Goal: Information Seeking & Learning: Learn about a topic

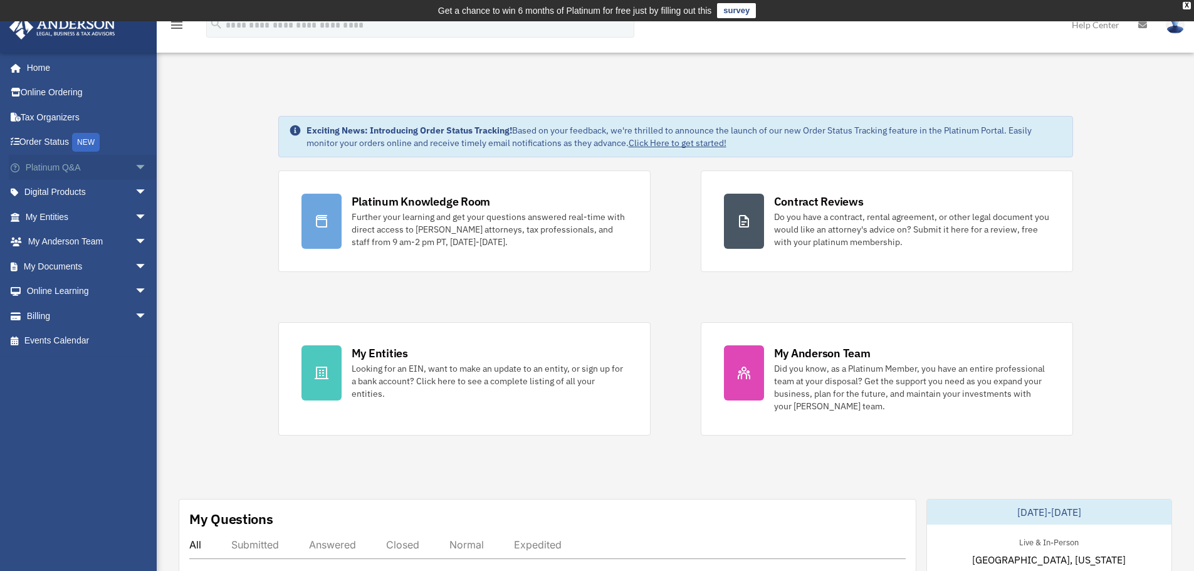
click at [135, 170] on span "arrow_drop_down" at bounding box center [147, 168] width 25 height 26
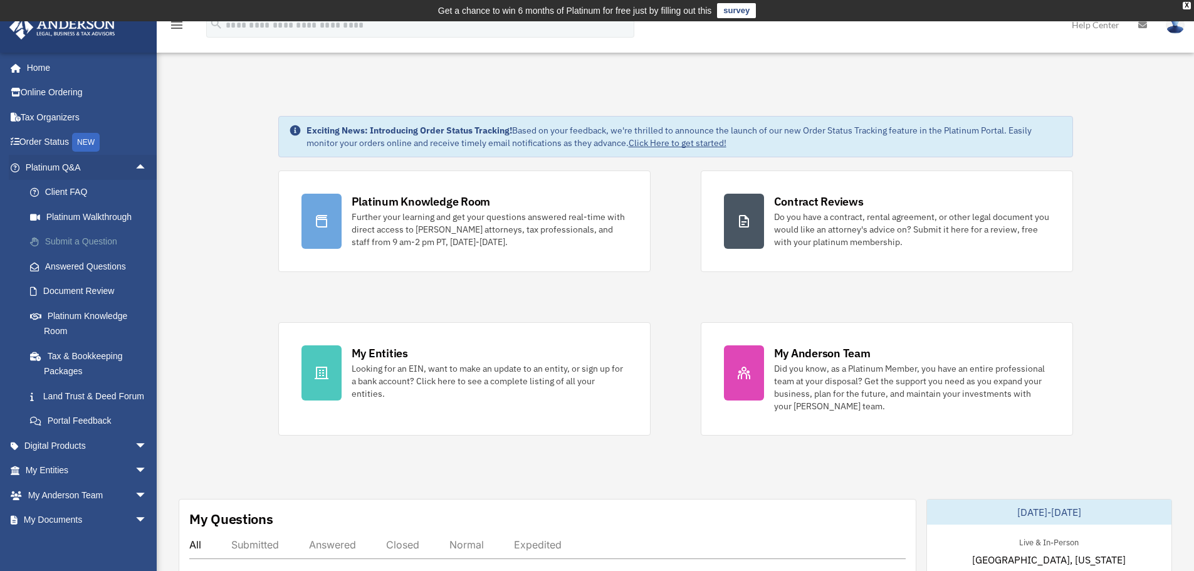
click at [82, 244] on link "Submit a Question" at bounding box center [92, 241] width 149 height 25
click at [92, 245] on link "Submit a Question" at bounding box center [92, 241] width 149 height 25
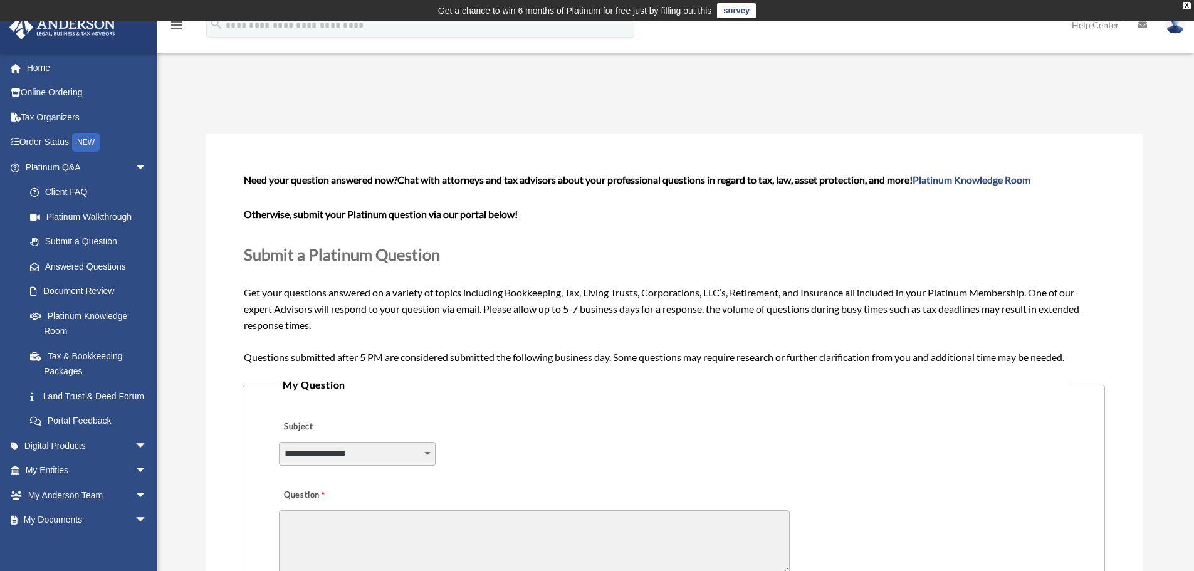
click at [352, 192] on p at bounding box center [673, 197] width 859 height 18
click at [373, 179] on span "Need your question answered now?" at bounding box center [321, 180] width 154 height 12
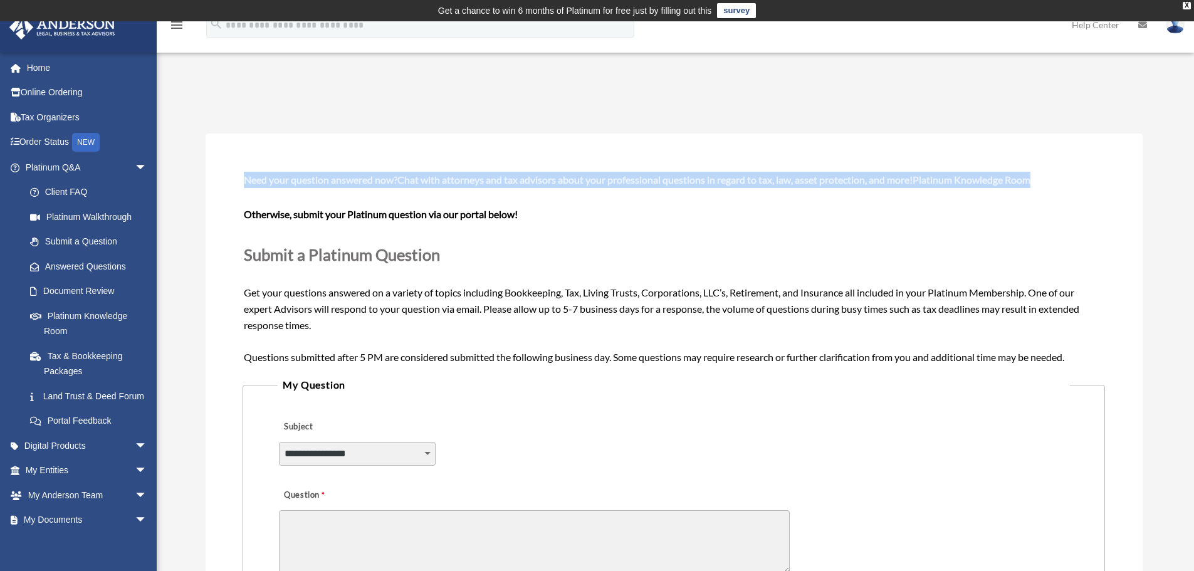
click at [373, 179] on span "Need your question answered now?" at bounding box center [321, 180] width 154 height 12
click at [347, 180] on span "Need your question answered now?" at bounding box center [321, 180] width 154 height 12
drag, startPoint x: 243, startPoint y: 180, endPoint x: 505, endPoint y: 217, distance: 264.5
click at [501, 217] on div "Need your question answered now? Chat with attorneys and tax advisors about you…" at bounding box center [674, 268] width 862 height 196
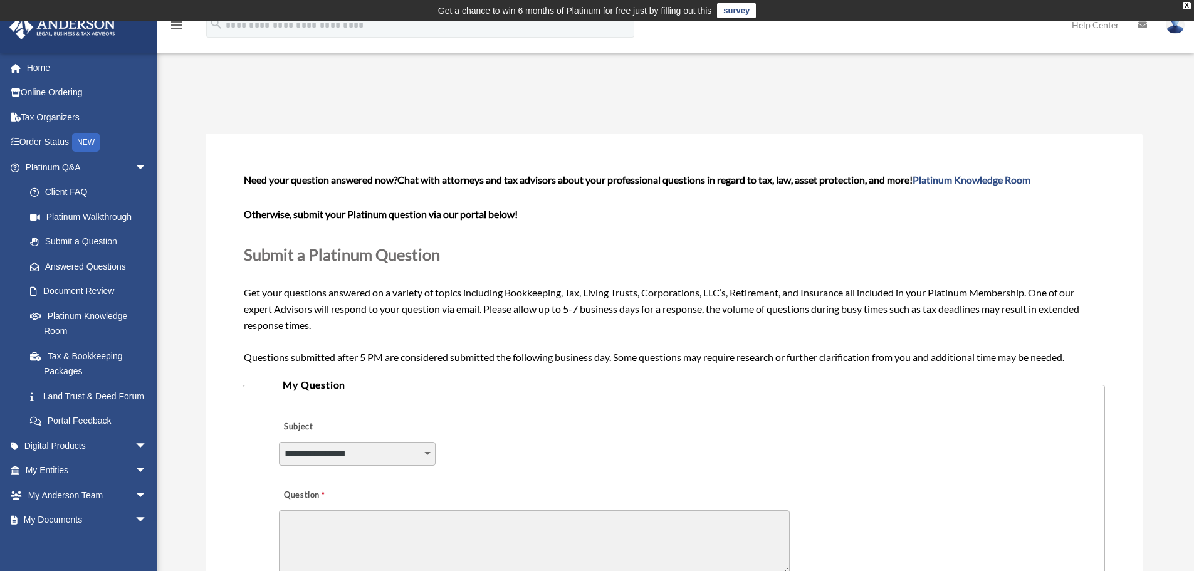
click at [505, 217] on b "Otherwise, submit your Platinum question via our portal below!" at bounding box center [381, 214] width 274 height 12
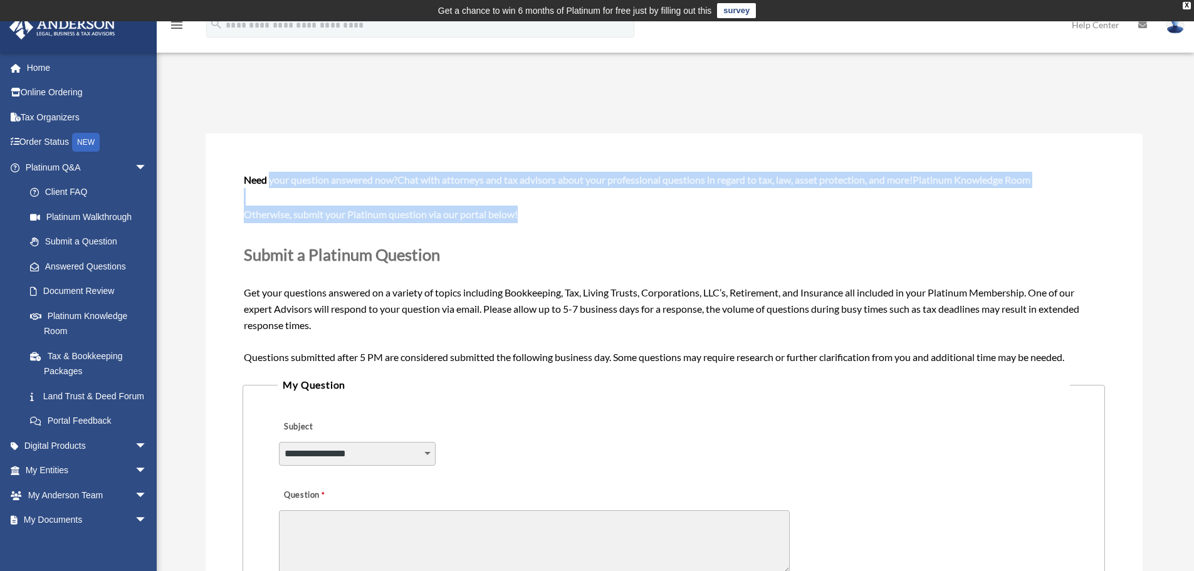
drag, startPoint x: 581, startPoint y: 226, endPoint x: 262, endPoint y: 171, distance: 323.6
click at [263, 172] on div "Need your question answered now? Chat with attorneys and tax advisors about you…" at bounding box center [673, 268] width 859 height 193
click at [262, 171] on div "Need your question answered now? Chat with attorneys and tax advisors about you…" at bounding box center [674, 268] width 862 height 196
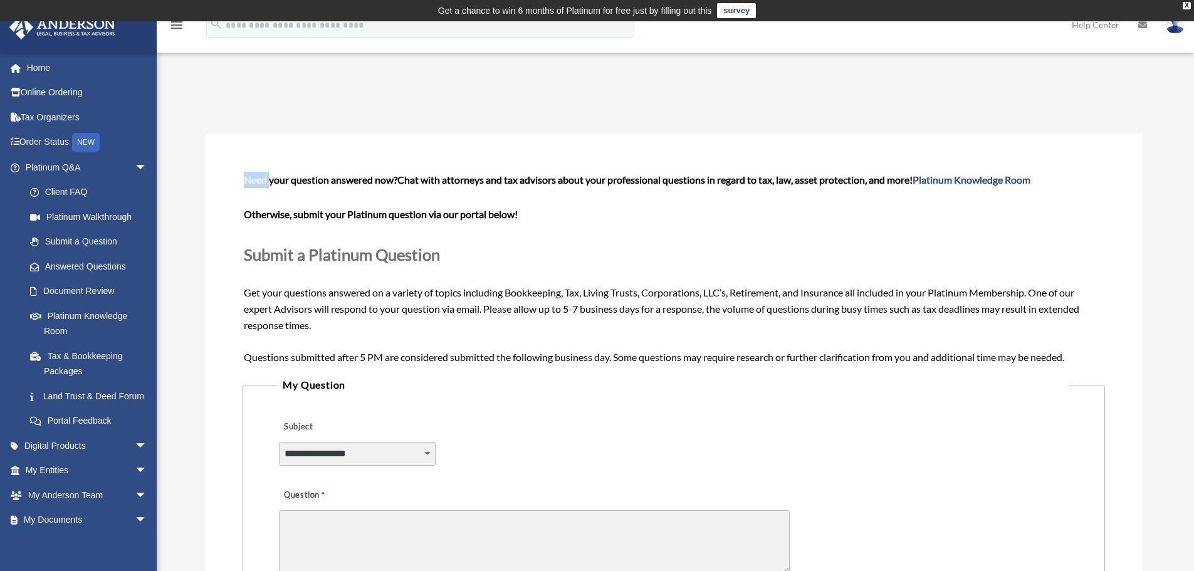
click at [262, 171] on div "Need your question answered now? Chat with attorneys and tax advisors about you…" at bounding box center [674, 268] width 862 height 196
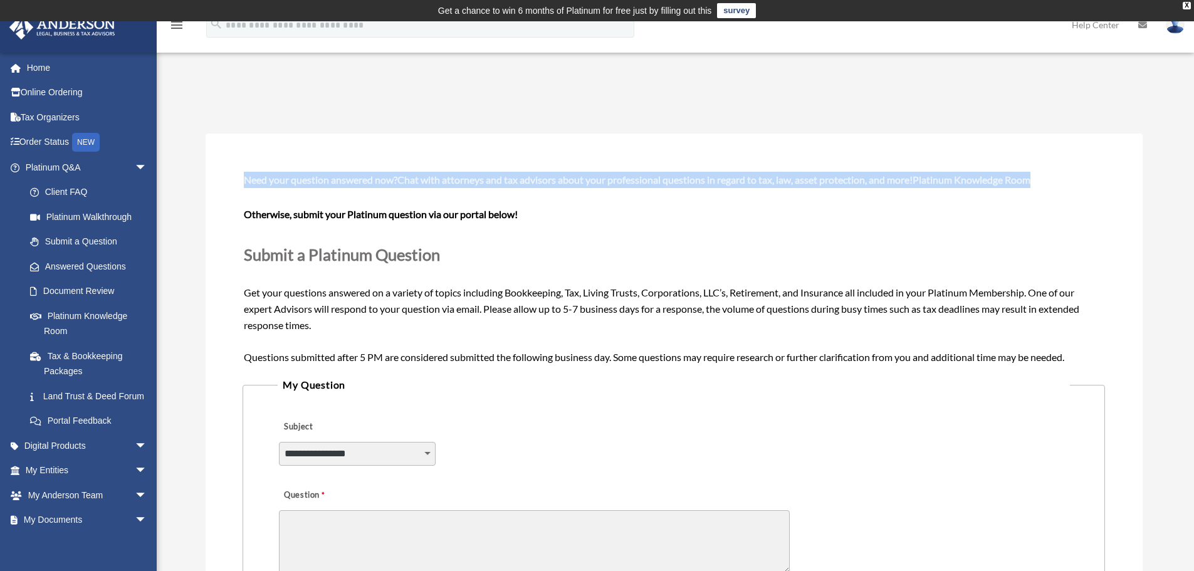
click at [262, 171] on div "Need your question answered now? Chat with attorneys and tax advisors about you…" at bounding box center [674, 268] width 862 height 196
click at [320, 175] on span "Need your question answered now?" at bounding box center [321, 180] width 154 height 12
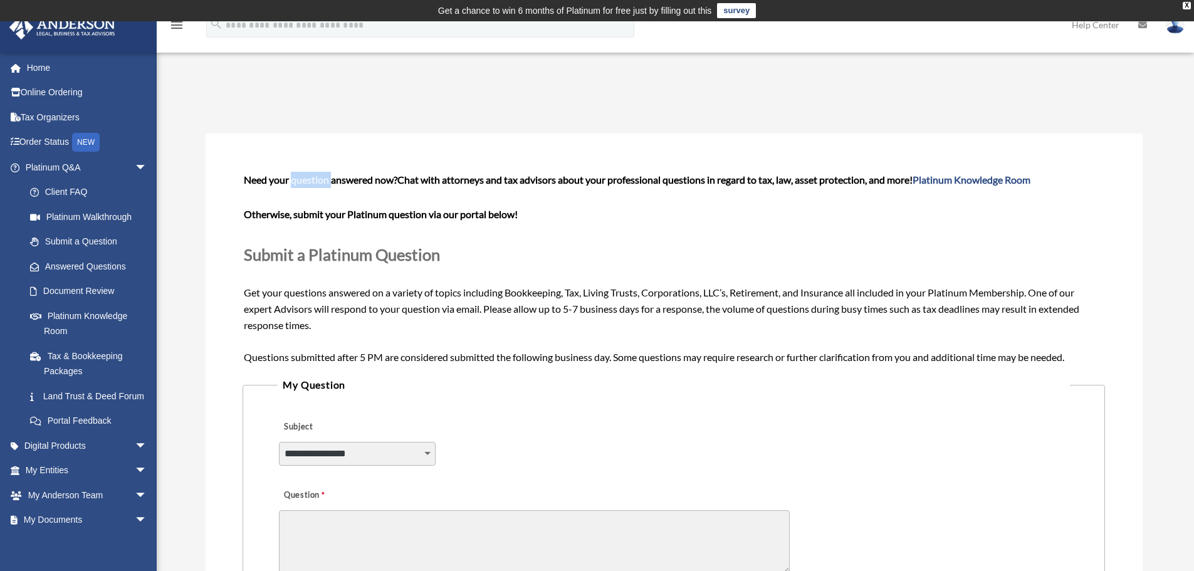
click at [320, 175] on span "Need your question answered now?" at bounding box center [321, 180] width 154 height 12
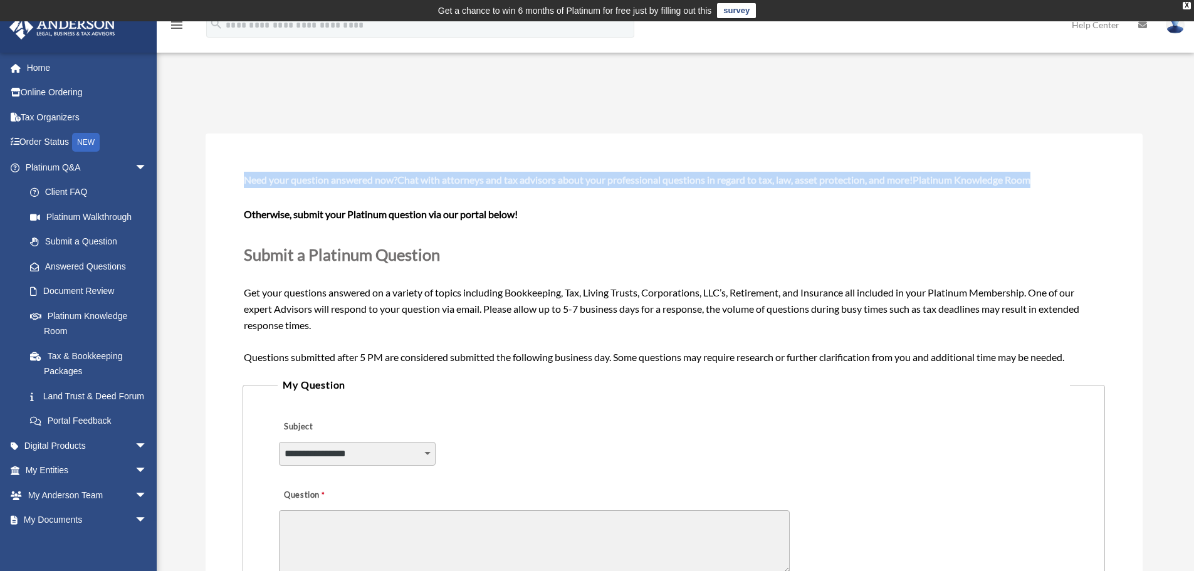
click at [320, 175] on span "Need your question answered now?" at bounding box center [321, 180] width 154 height 12
click at [296, 180] on span "Need your question answered now?" at bounding box center [321, 180] width 154 height 12
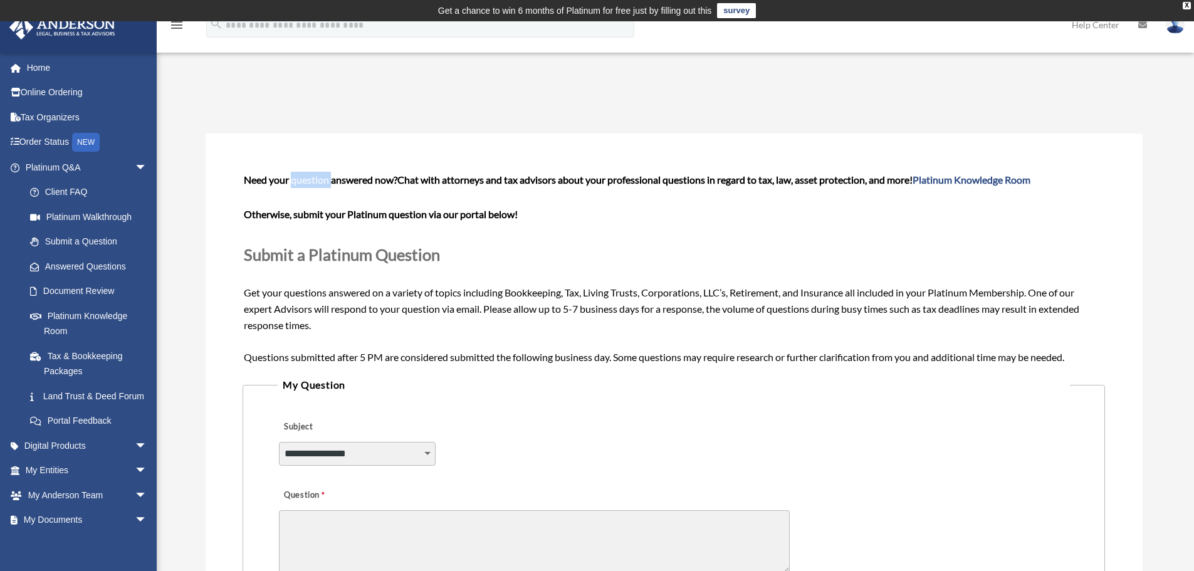
click at [296, 180] on span "Need your question answered now?" at bounding box center [321, 180] width 154 height 12
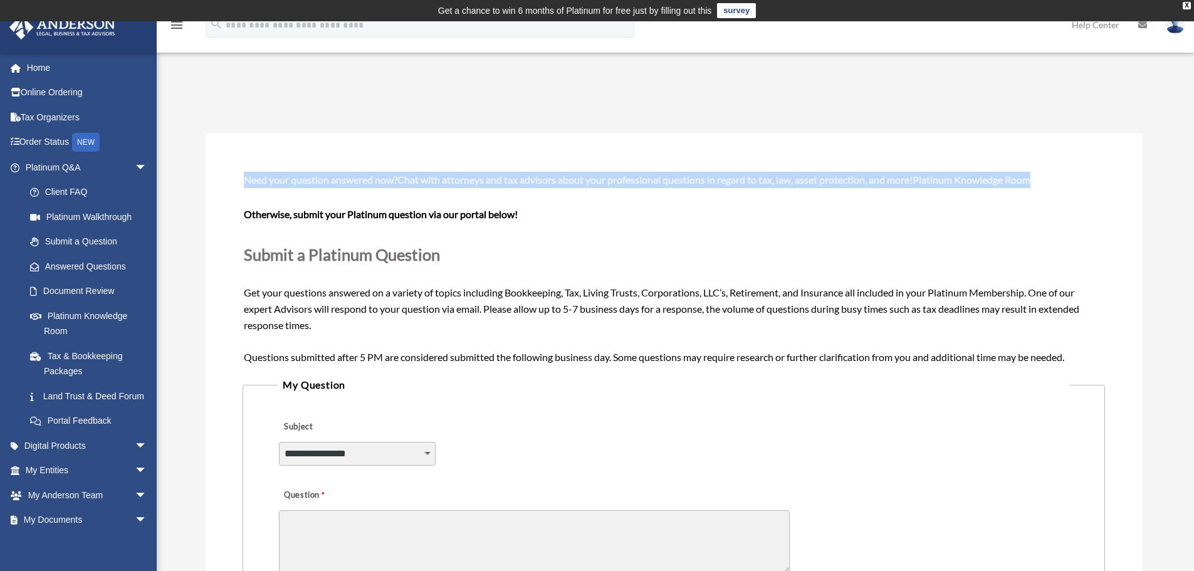
click at [296, 180] on span "Need your question answered now?" at bounding box center [321, 180] width 154 height 12
click at [93, 319] on link "Platinum Knowledge Room" at bounding box center [92, 323] width 149 height 40
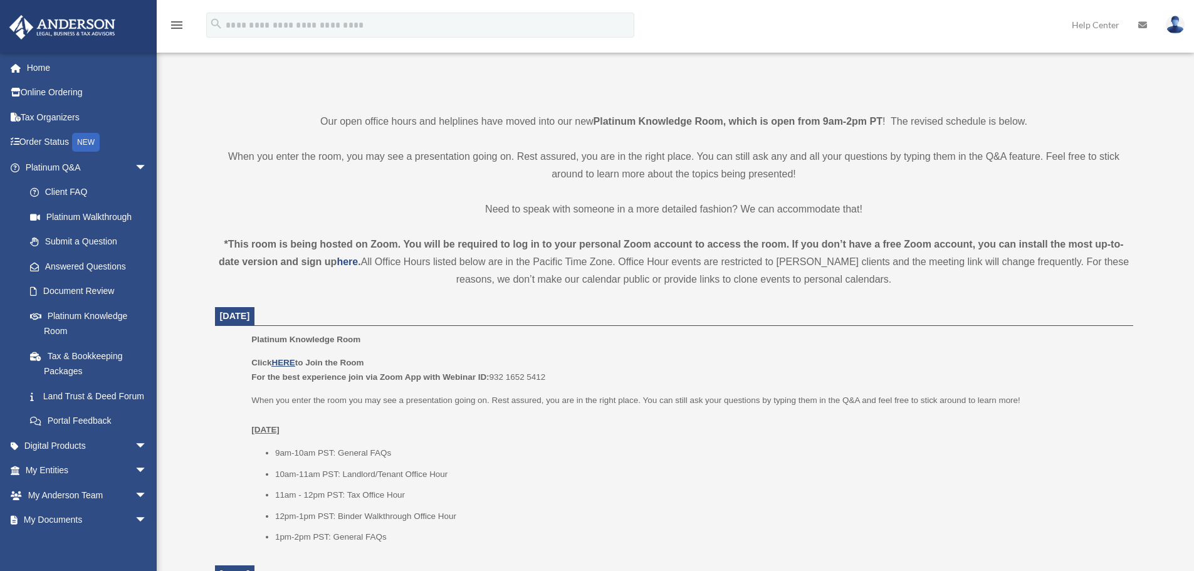
scroll to position [271, 0]
click at [525, 285] on div "*This room is being hosted on Zoom. You will be required to log in to your pers…" at bounding box center [674, 261] width 918 height 53
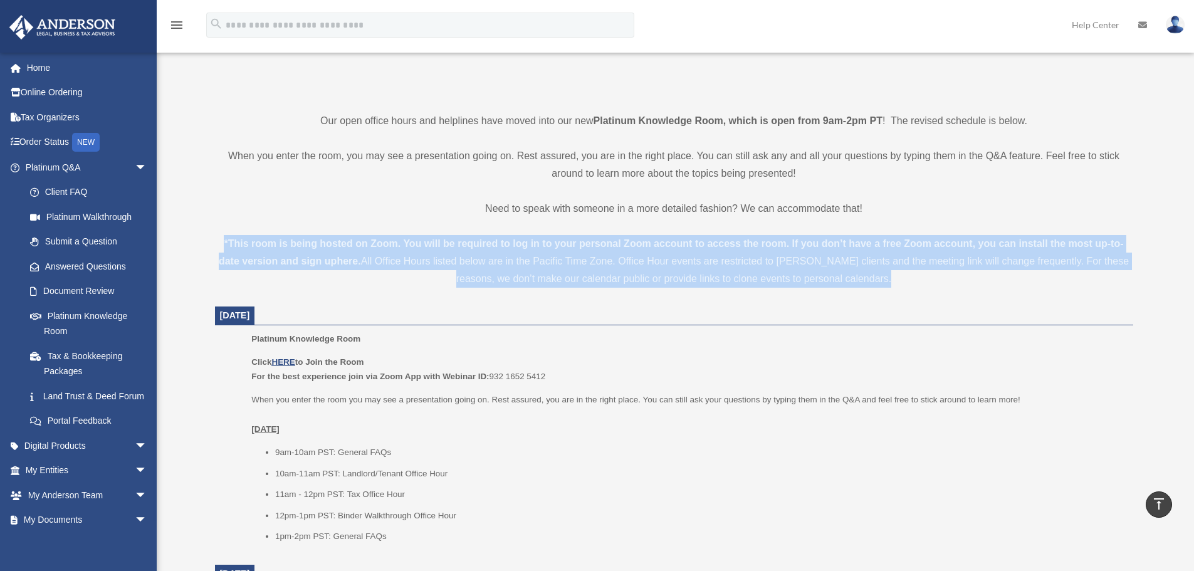
click at [525, 285] on div "*This room is being hosted on Zoom. You will be required to log in to your pers…" at bounding box center [674, 261] width 918 height 53
click at [465, 278] on div "*This room is being hosted on Zoom. You will be required to log in to your pers…" at bounding box center [674, 261] width 918 height 53
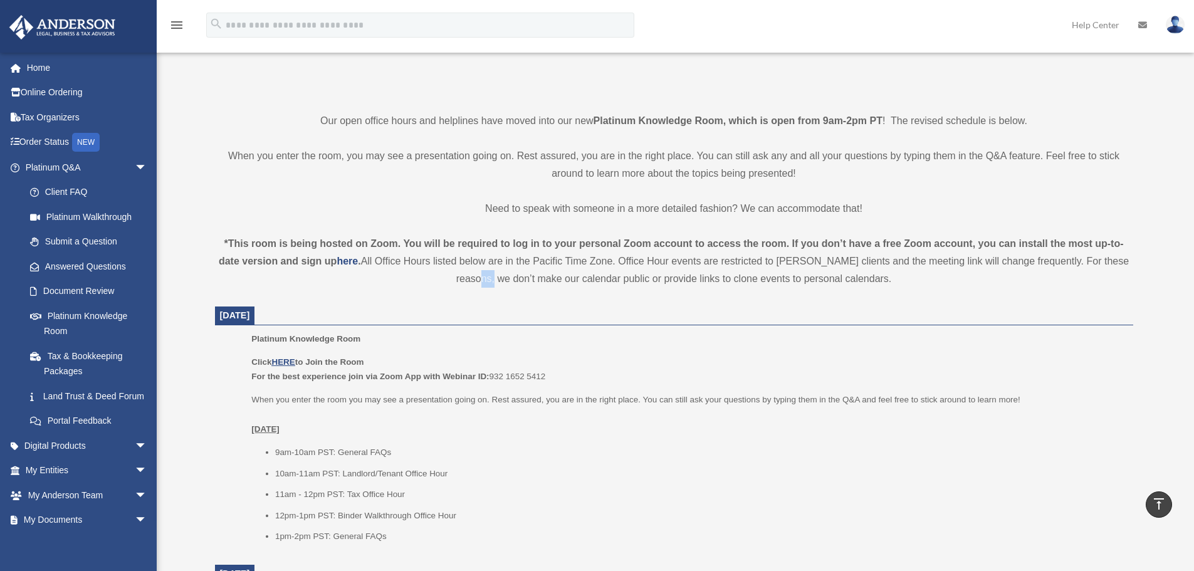
click at [465, 278] on div "*This room is being hosted on Zoom. You will be required to log in to your pers…" at bounding box center [674, 261] width 918 height 53
click at [593, 276] on div "*This room is being hosted on Zoom. You will be required to log in to your pers…" at bounding box center [674, 261] width 918 height 53
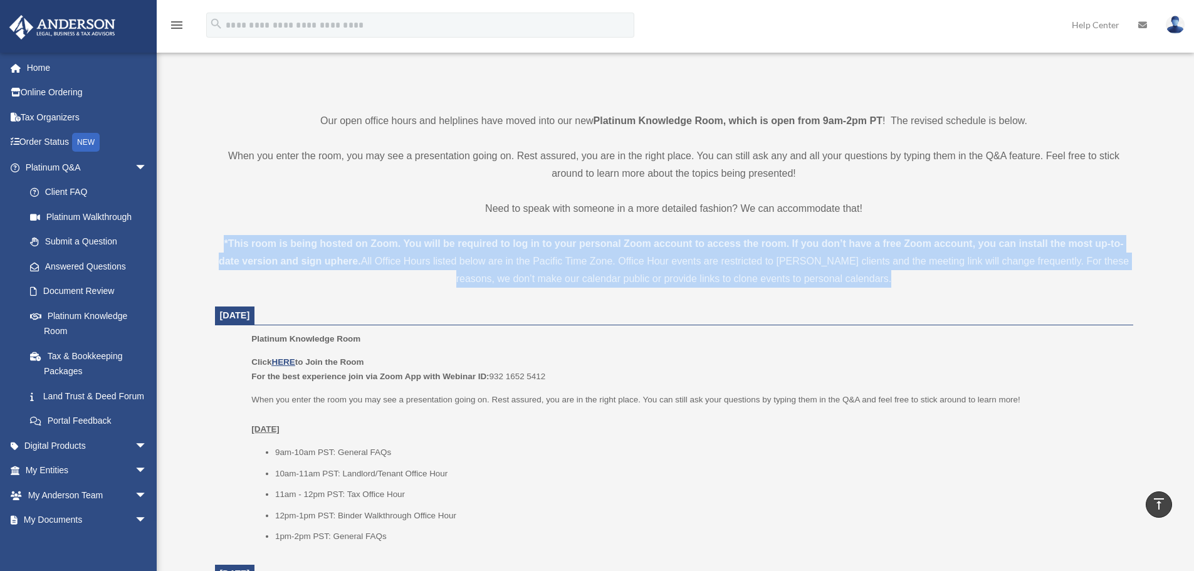
drag, startPoint x: 593, startPoint y: 276, endPoint x: 654, endPoint y: 267, distance: 61.5
click at [595, 276] on div "*This room is being hosted on Zoom. You will be required to log in to your pers…" at bounding box center [674, 261] width 918 height 53
click at [654, 267] on div "*This room is being hosted on Zoom. You will be required to log in to your pers…" at bounding box center [674, 261] width 918 height 53
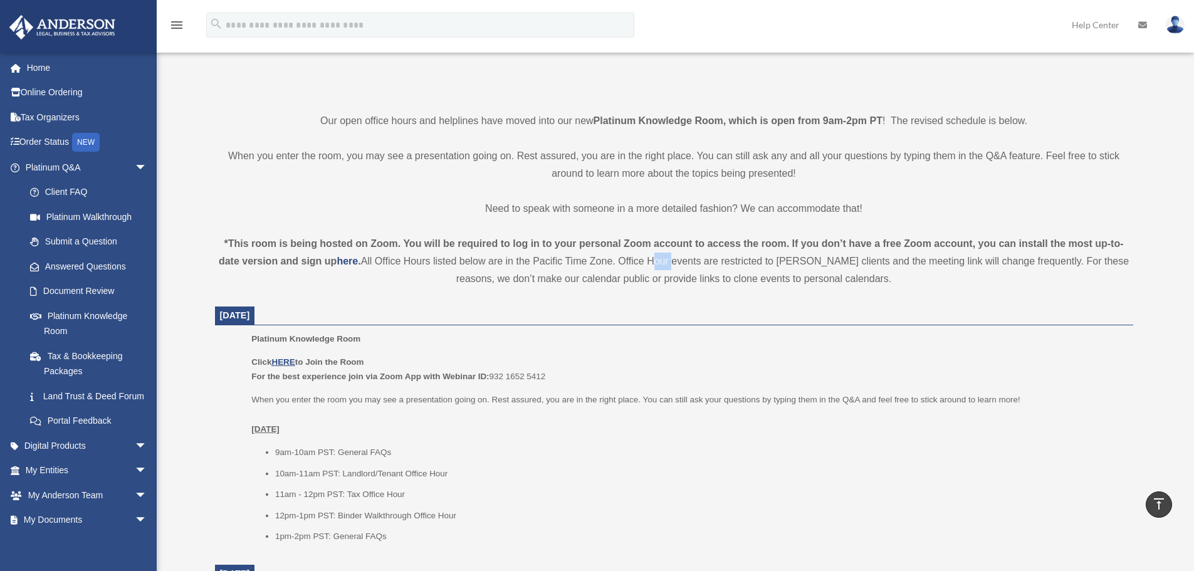
click at [655, 267] on div "*This room is being hosted on Zoom. You will be required to log in to your pers…" at bounding box center [674, 261] width 918 height 53
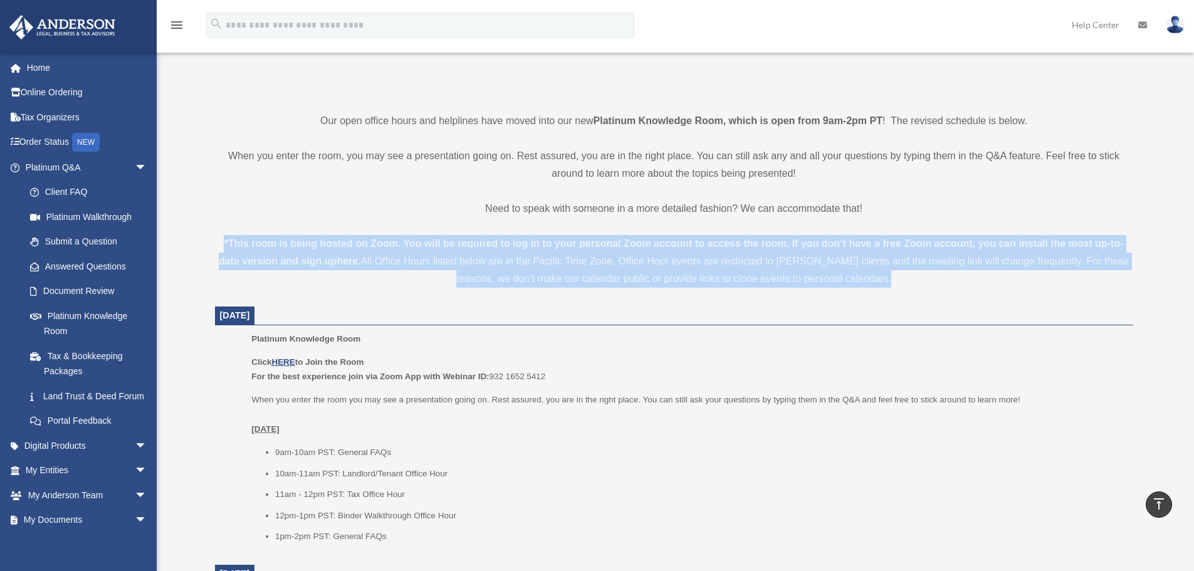
click at [655, 267] on div "*This room is being hosted on Zoom. You will be required to log in to your pers…" at bounding box center [674, 261] width 918 height 53
click at [785, 273] on div "*This room is being hosted on Zoom. You will be required to log in to your pers…" at bounding box center [674, 261] width 918 height 53
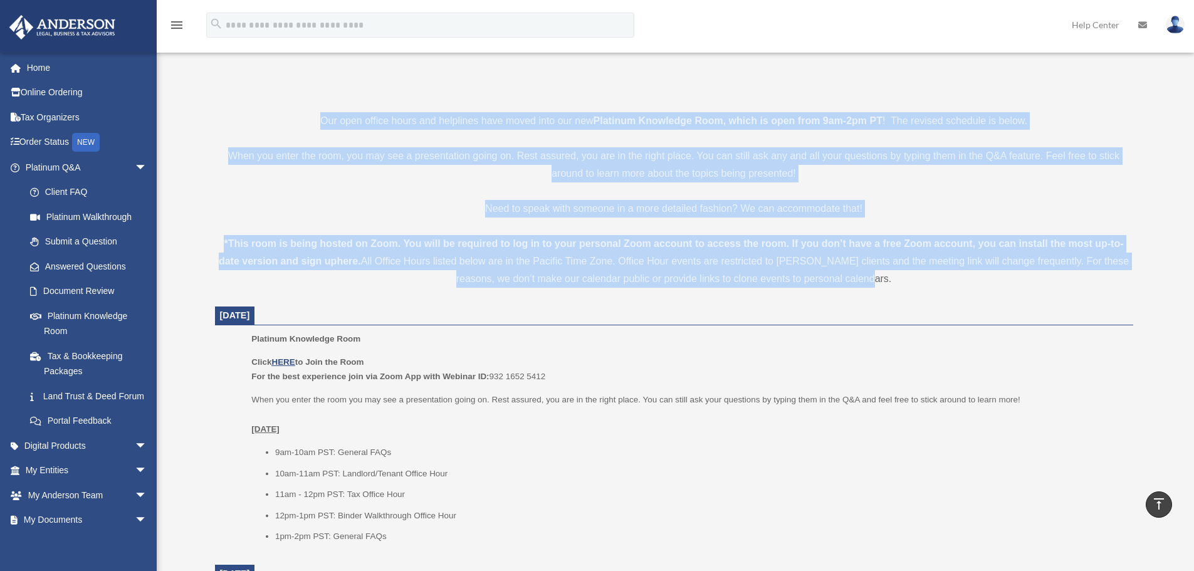
drag, startPoint x: 899, startPoint y: 274, endPoint x: 295, endPoint y: 112, distance: 625.4
click at [295, 112] on p "Our open office hours and helplines have moved into our new Platinum Knowledge …" at bounding box center [674, 121] width 918 height 18
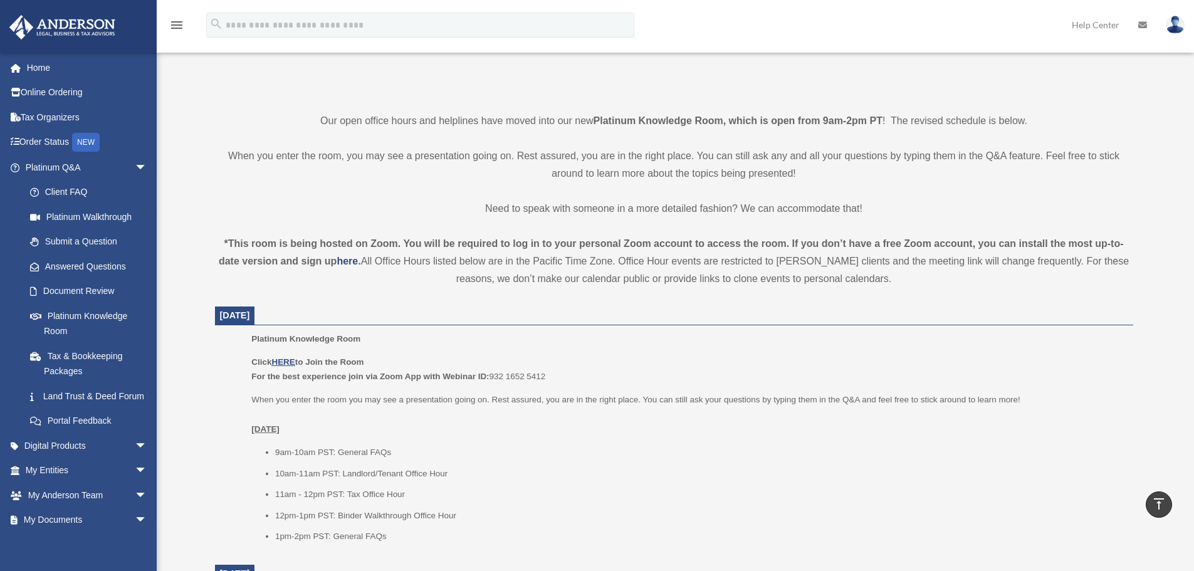
drag, startPoint x: 191, startPoint y: 226, endPoint x: 928, endPoint y: 314, distance: 742.9
click at [720, 270] on div "*This room is being hosted on Zoom. You will be required to log in to your pers…" at bounding box center [674, 261] width 918 height 53
click at [719, 270] on div "*This room is being hosted on Zoom. You will be required to log in to your pers…" at bounding box center [674, 261] width 918 height 53
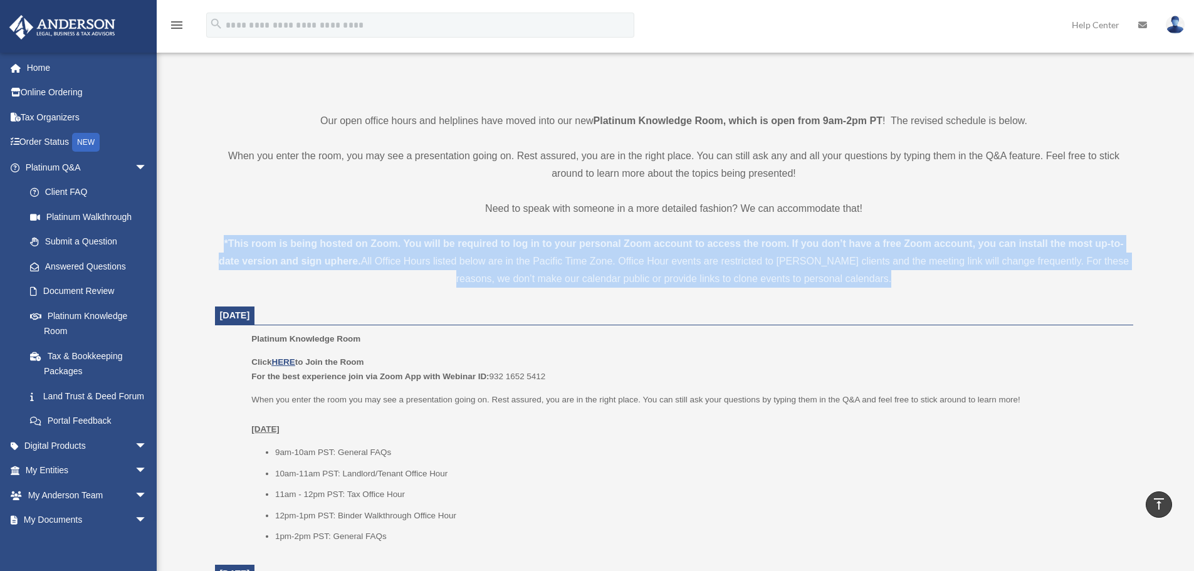
click at [719, 270] on div "*This room is being hosted on Zoom. You will be required to log in to your pers…" at bounding box center [674, 261] width 918 height 53
click at [356, 259] on strong "here" at bounding box center [347, 261] width 21 height 11
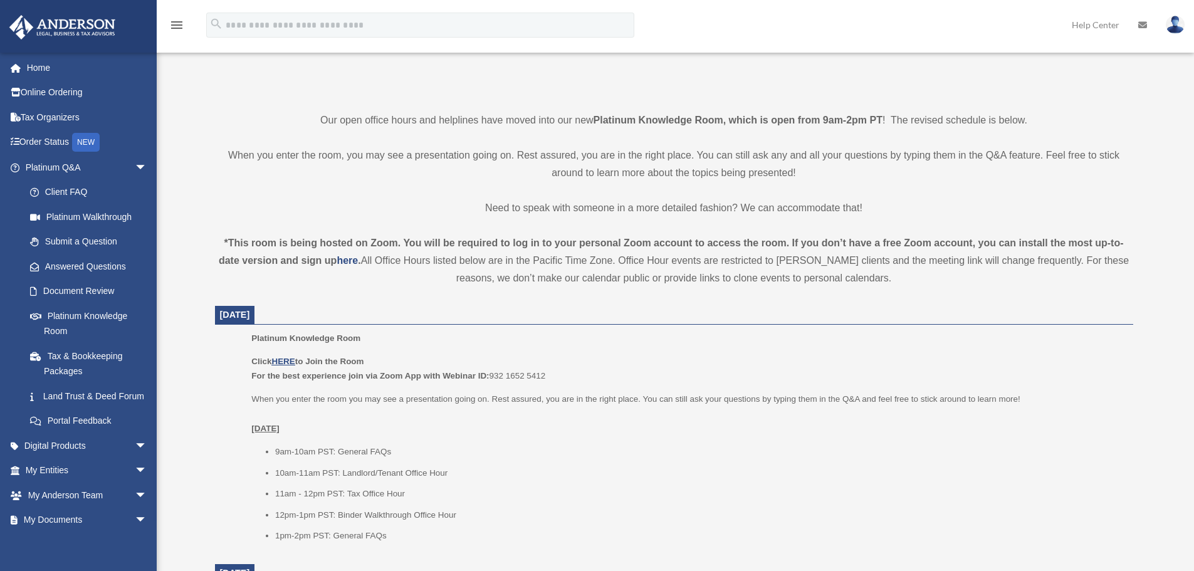
scroll to position [271, 0]
click at [467, 159] on p "When you enter the room, you may see a presentation going on. Rest assured, you…" at bounding box center [674, 164] width 918 height 35
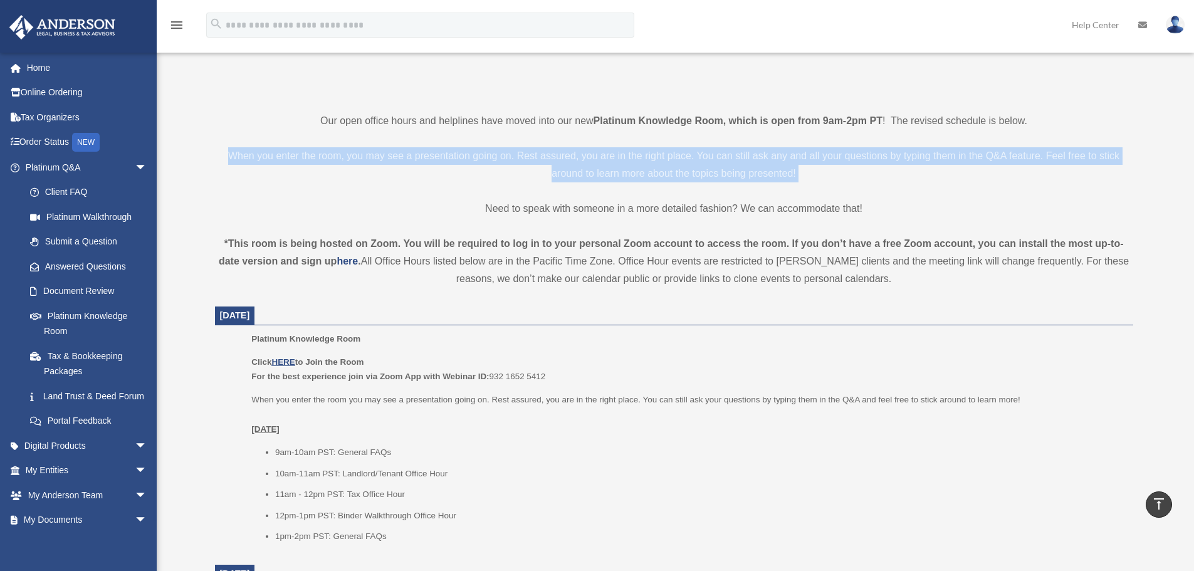
click at [467, 159] on p "When you enter the room, you may see a presentation going on. Rest assured, you…" at bounding box center [674, 164] width 918 height 35
click at [390, 155] on p "When you enter the room, you may see a presentation going on. Rest assured, you…" at bounding box center [674, 164] width 918 height 35
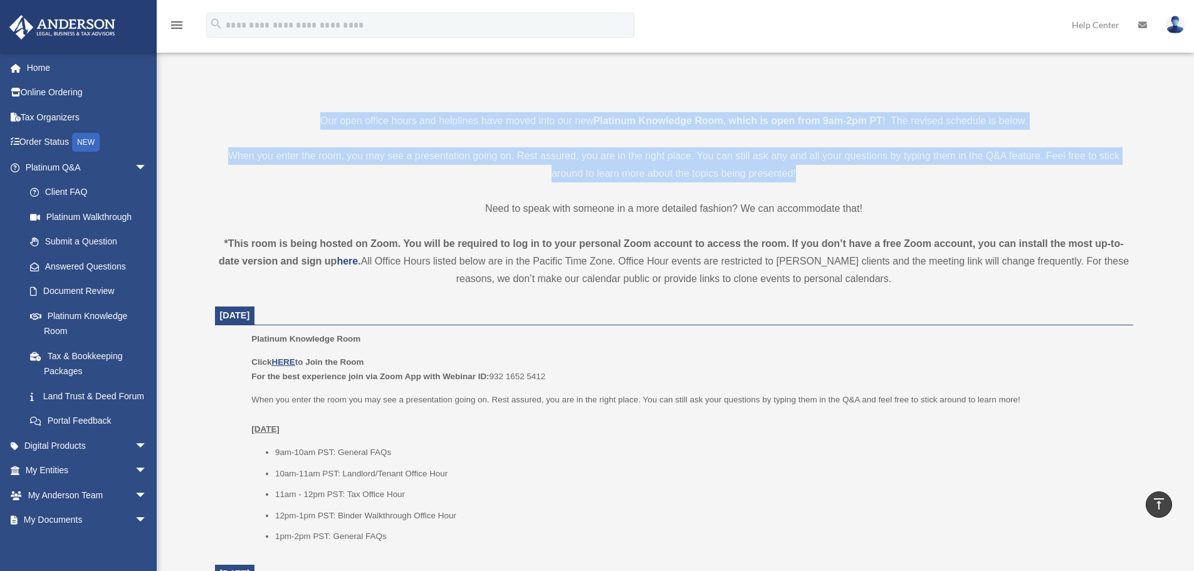
drag, startPoint x: 321, startPoint y: 112, endPoint x: 817, endPoint y: 180, distance: 499.7
click at [817, 180] on p "When you enter the room, you may see a presentation going on. Rest assured, you…" at bounding box center [674, 164] width 918 height 35
drag, startPoint x: 855, startPoint y: 173, endPoint x: 316, endPoint y: 117, distance: 541.2
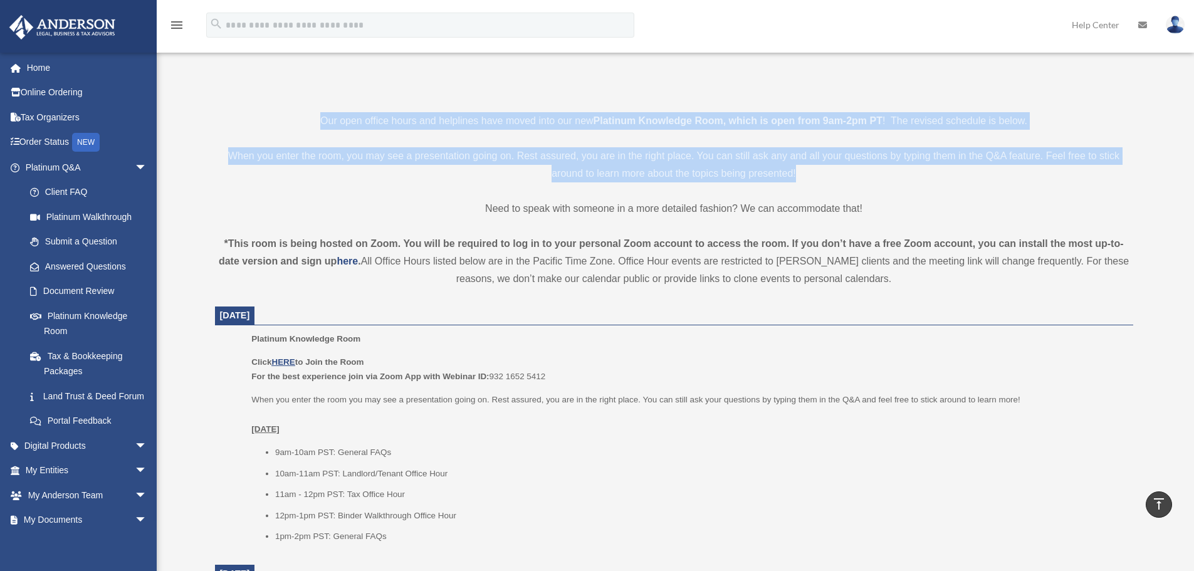
click at [316, 117] on p "Our open office hours and helplines have moved into our new Platinum Knowledge …" at bounding box center [674, 121] width 918 height 18
drag, startPoint x: 324, startPoint y: 115, endPoint x: 800, endPoint y: 167, distance: 478.5
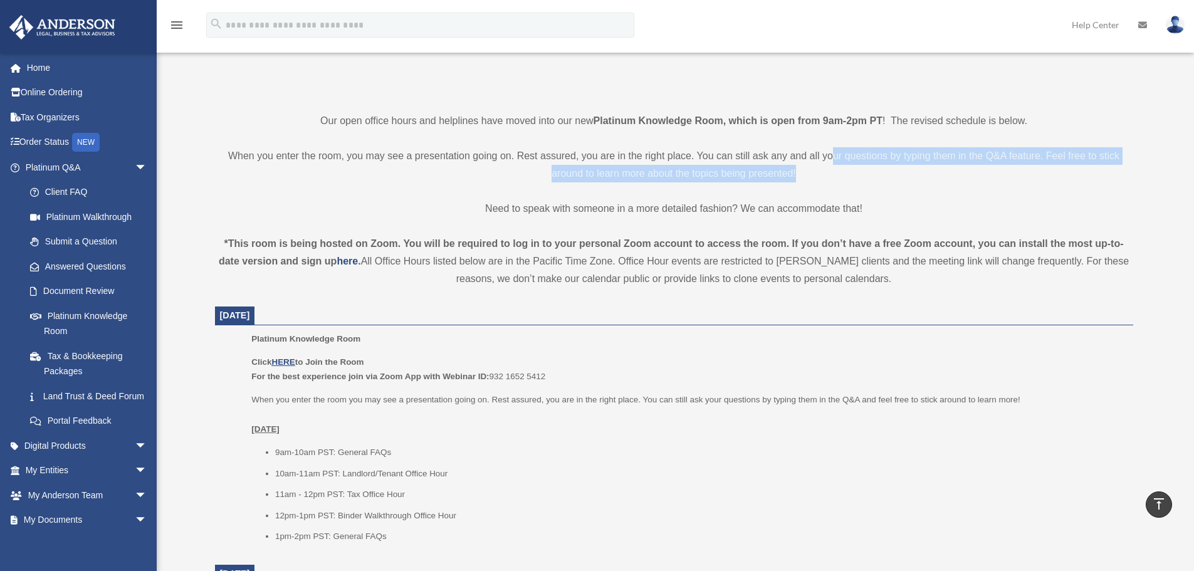
click at [836, 163] on p "When you enter the room, you may see a presentation going on. Rest assured, you…" at bounding box center [674, 164] width 918 height 35
click at [850, 169] on p "When you enter the room, you may see a presentation going on. Rest assured, you…" at bounding box center [674, 164] width 918 height 35
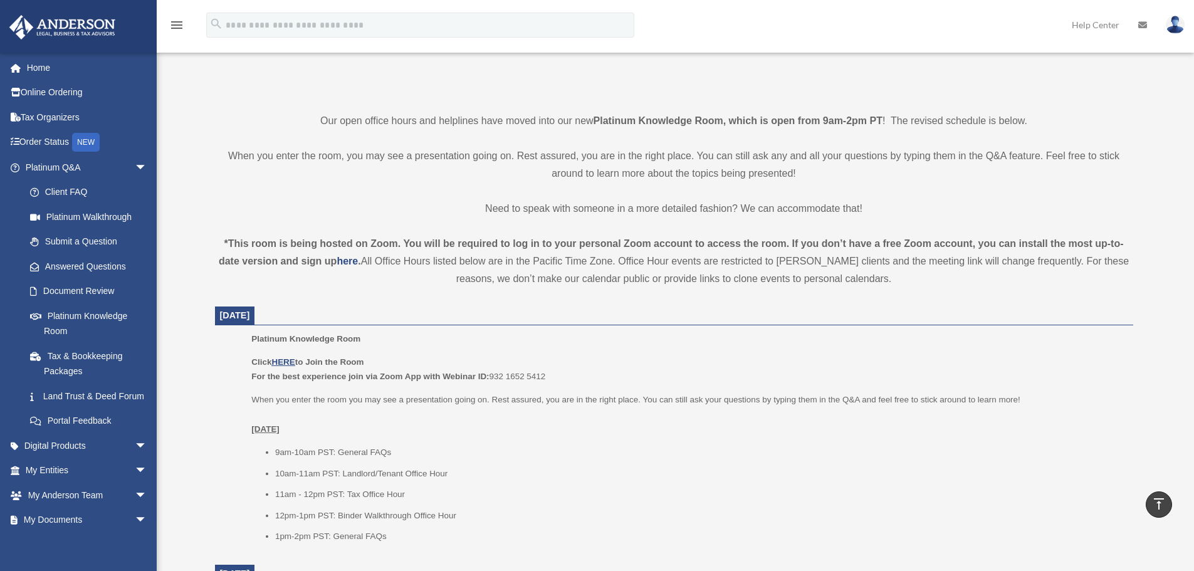
click at [471, 246] on strong "*This room is being hosted on Zoom. You will be required to log in to your pers…" at bounding box center [671, 252] width 905 height 28
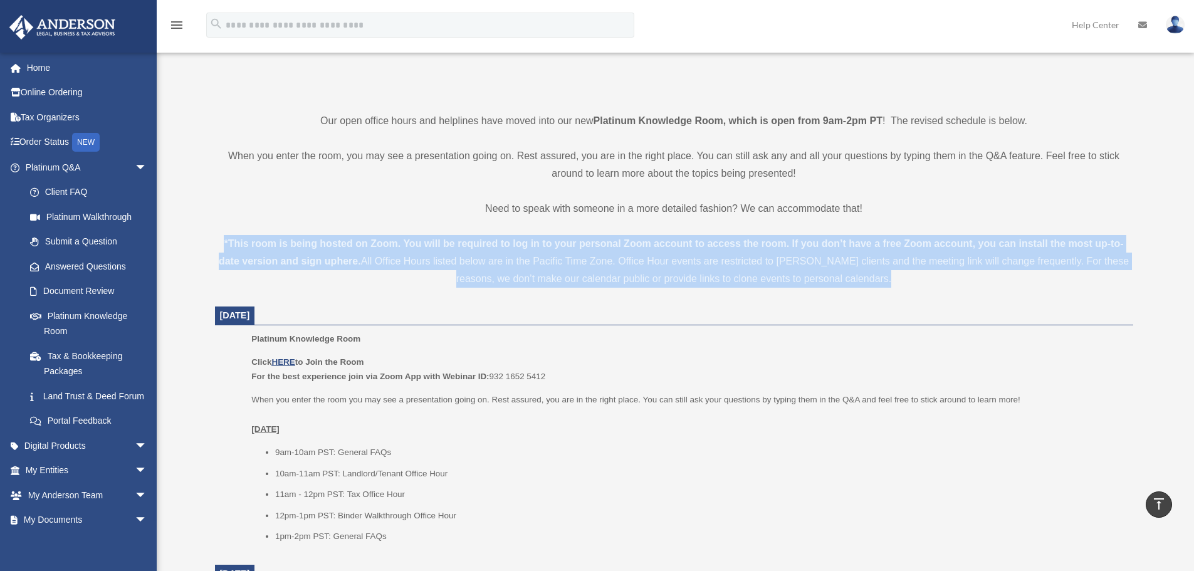
click at [471, 246] on strong "*This room is being hosted on Zoom. You will be required to log in to your pers…" at bounding box center [671, 252] width 905 height 28
click at [412, 244] on strong "*This room is being hosted on Zoom. You will be required to log in to your pers…" at bounding box center [671, 252] width 905 height 28
drag, startPoint x: 220, startPoint y: 248, endPoint x: 913, endPoint y: 287, distance: 694.2
click at [913, 287] on div "*This room is being hosted on Zoom. You will be required to log in to your pers…" at bounding box center [674, 261] width 918 height 53
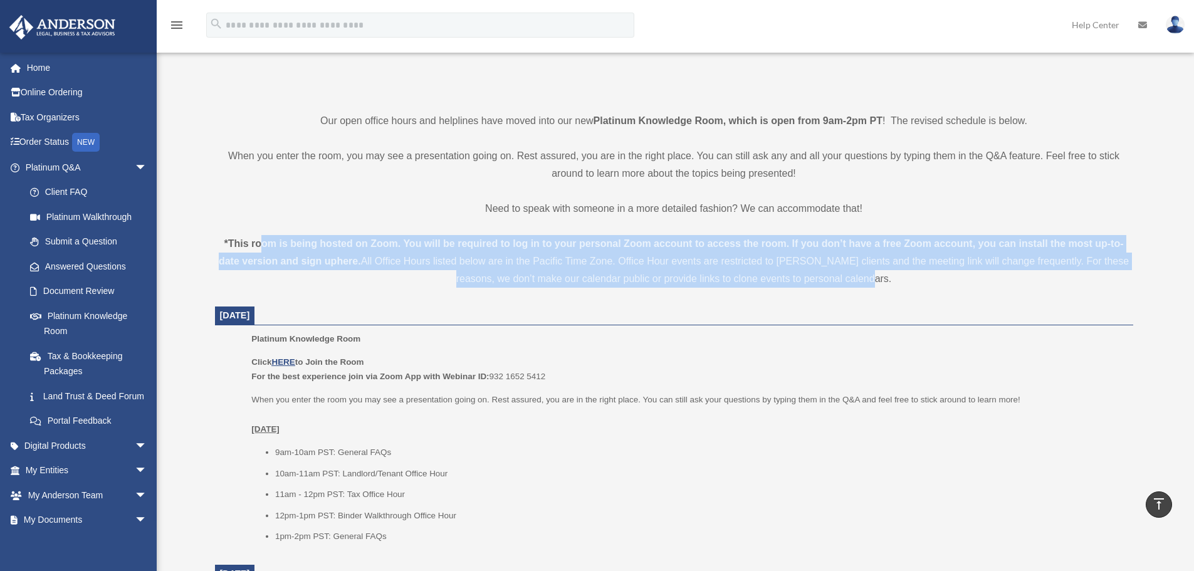
drag, startPoint x: 711, startPoint y: 278, endPoint x: 241, endPoint y: 232, distance: 472.2
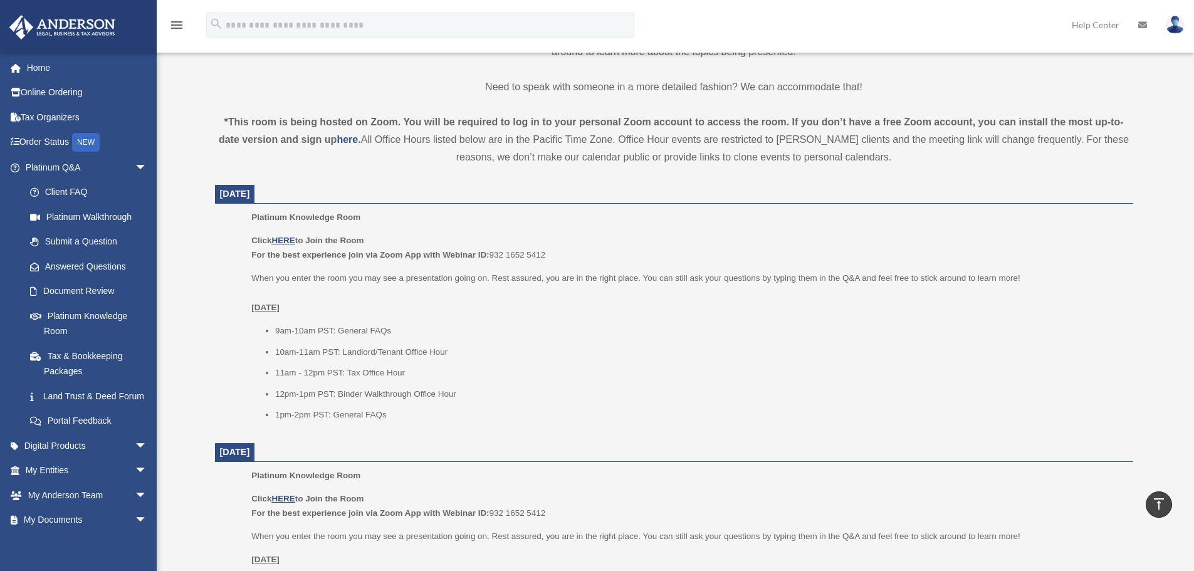
scroll to position [397, 0]
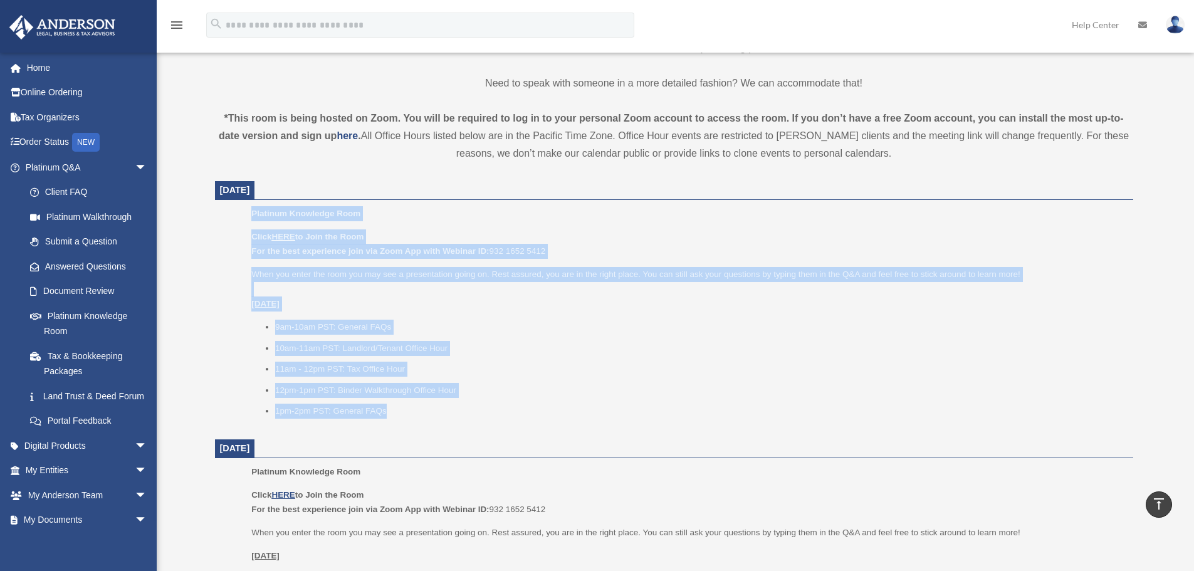
drag, startPoint x: 251, startPoint y: 212, endPoint x: 449, endPoint y: 405, distance: 277.4
click at [449, 404] on ul "Platinum Knowledge Room Click HERE to Join the Room For the best experience joi…" at bounding box center [674, 316] width 901 height 221
click at [449, 405] on li "1pm-2pm PST: General FAQs" at bounding box center [699, 411] width 849 height 15
drag, startPoint x: 478, startPoint y: 413, endPoint x: 237, endPoint y: 211, distance: 314.1
click at [237, 211] on ul "Platinum Knowledge Room Click HERE to Join the Room For the best experience joi…" at bounding box center [674, 316] width 901 height 221
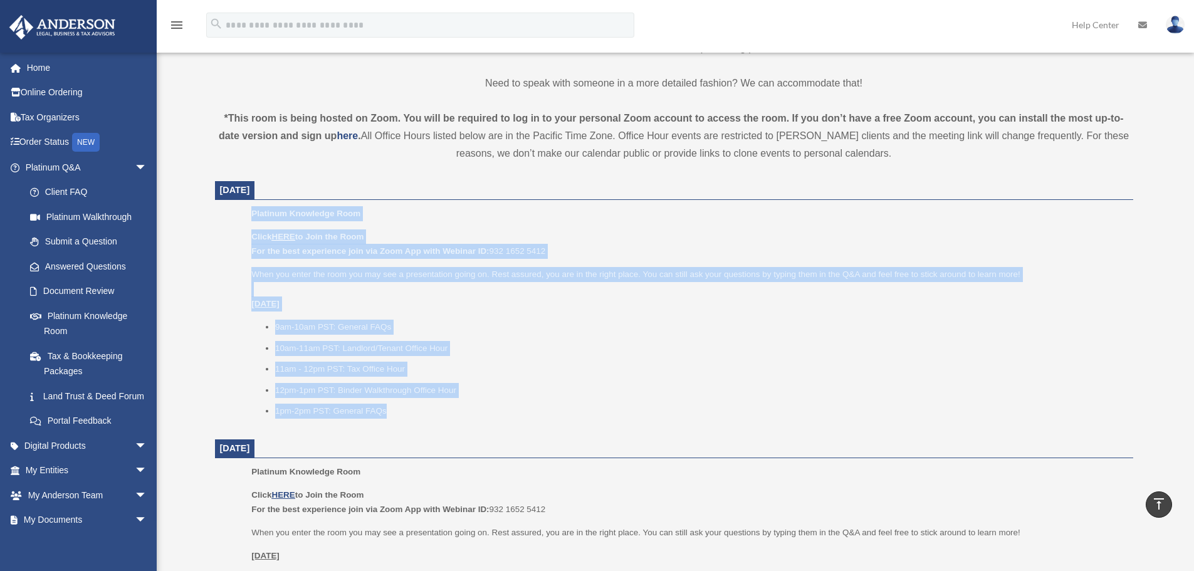
click at [237, 211] on ul "Platinum Knowledge Room Click HERE to Join the Room For the best experience joi…" at bounding box center [674, 316] width 901 height 221
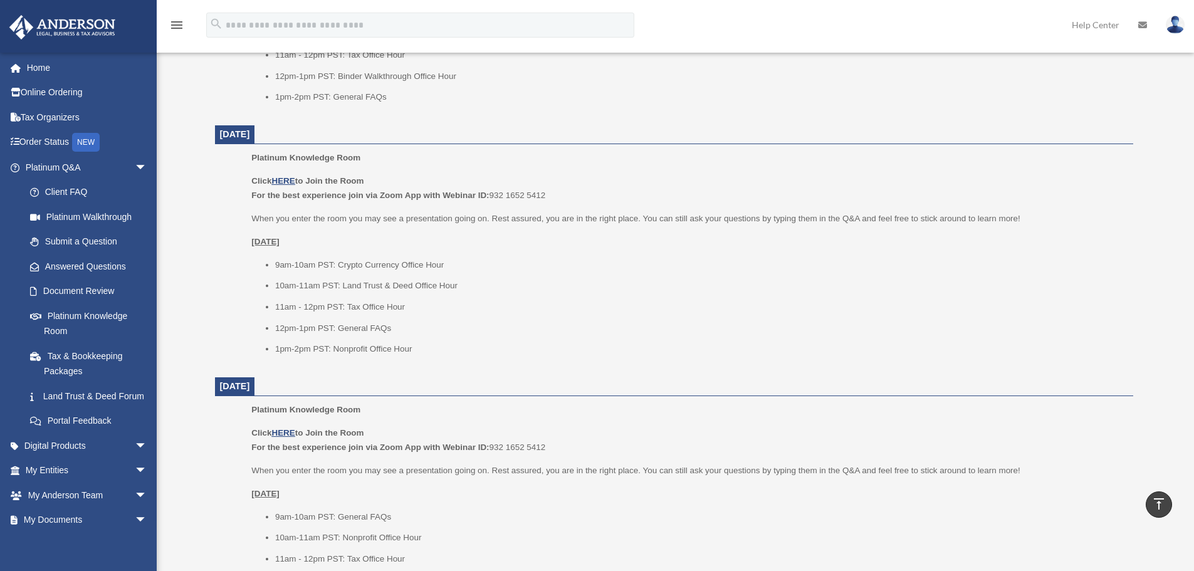
scroll to position [710, 0]
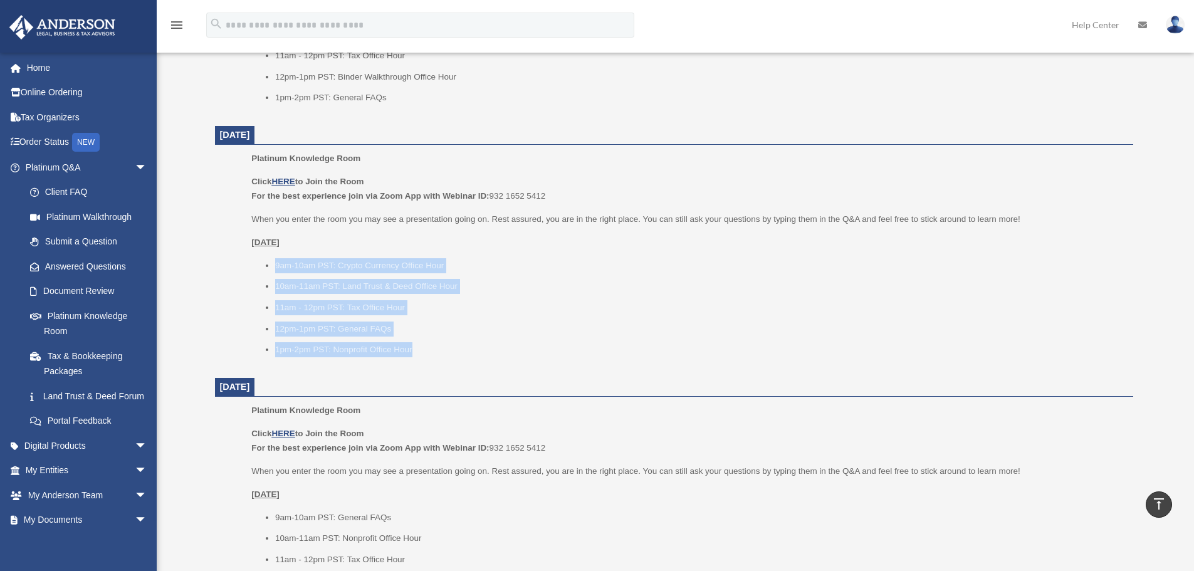
drag, startPoint x: 458, startPoint y: 355, endPoint x: 234, endPoint y: 247, distance: 248.6
click at [236, 251] on ul "Platinum Knowledge Room Click HERE to Join the Room For the best experience joi…" at bounding box center [674, 258] width 901 height 214
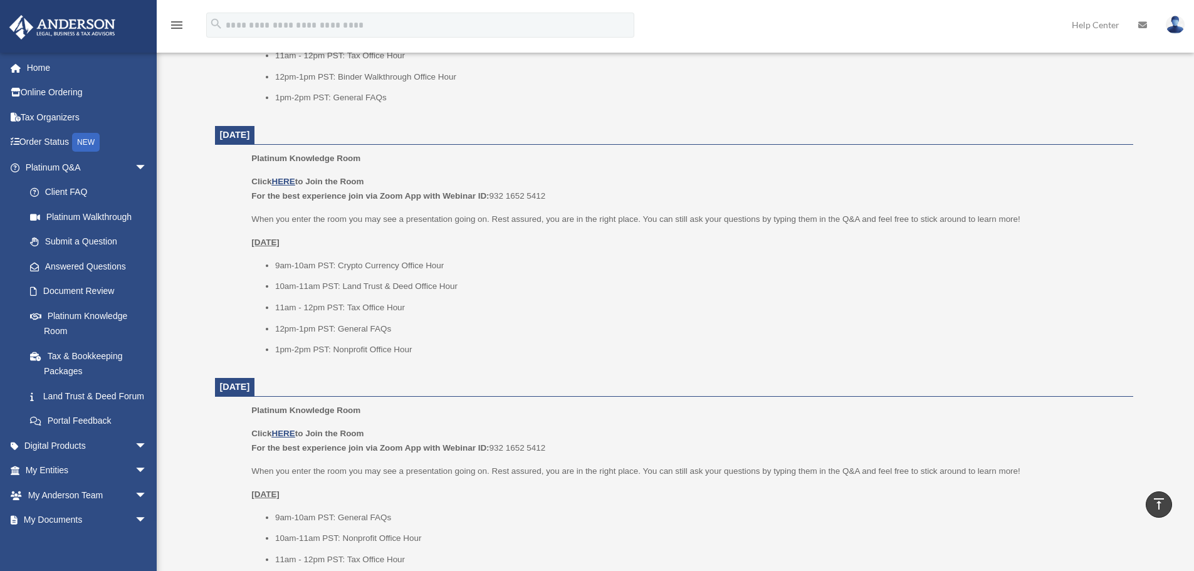
click at [234, 246] on ul "Platinum Knowledge Room Click HERE to Join the Room For the best experience joi…" at bounding box center [674, 258] width 901 height 214
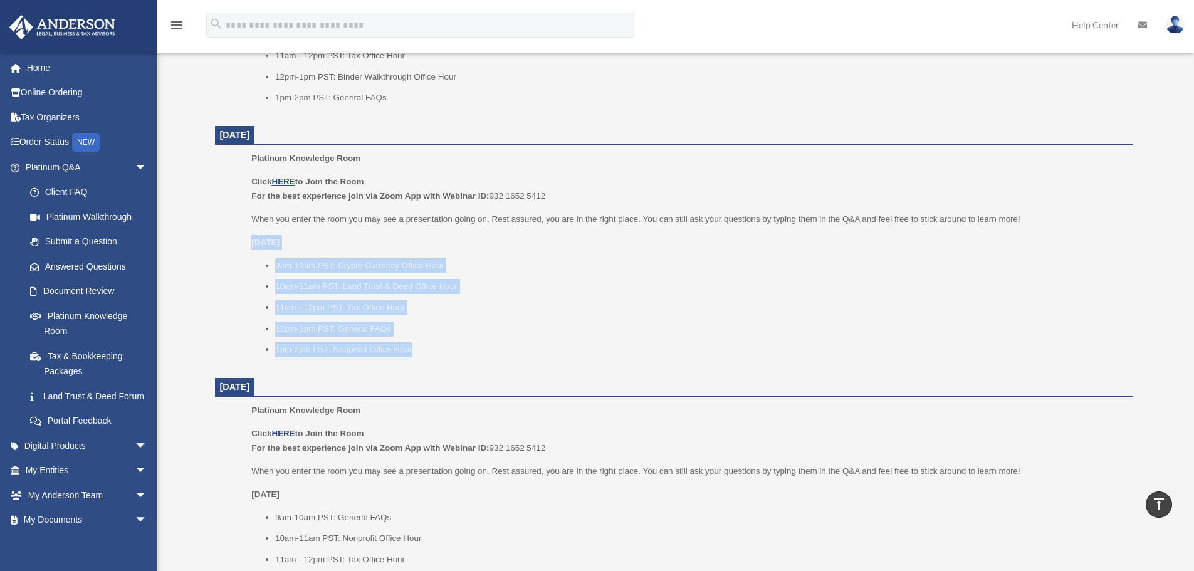
drag, startPoint x: 241, startPoint y: 235, endPoint x: 464, endPoint y: 364, distance: 257.8
click at [464, 364] on ul "Platinum Knowledge Room Click HERE to Join the Room For the best experience joi…" at bounding box center [674, 258] width 901 height 214
click at [465, 364] on div "Platinum Knowledge Room Click HERE to Join the Room For the best experience joi…" at bounding box center [687, 258] width 872 height 214
drag, startPoint x: 449, startPoint y: 355, endPoint x: 230, endPoint y: 242, distance: 246.4
click at [232, 248] on ul "Platinum Knowledge Room Click HERE to Join the Room For the best experience joi…" at bounding box center [674, 258] width 901 height 214
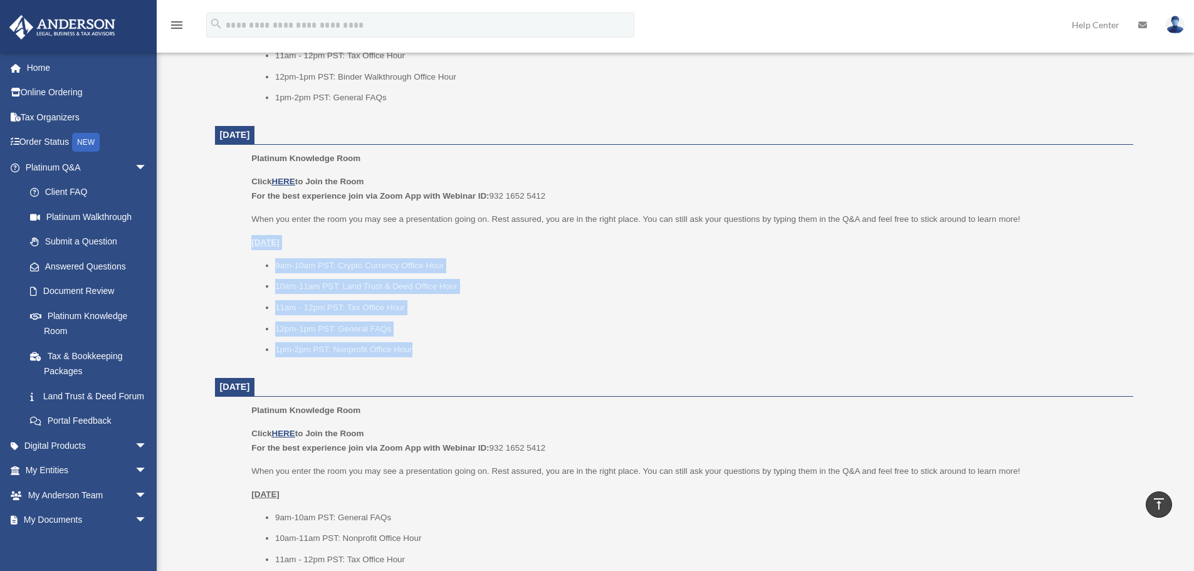
click at [230, 242] on ul "Platinum Knowledge Room Click HERE to Join the Room For the best experience joi…" at bounding box center [674, 258] width 901 height 214
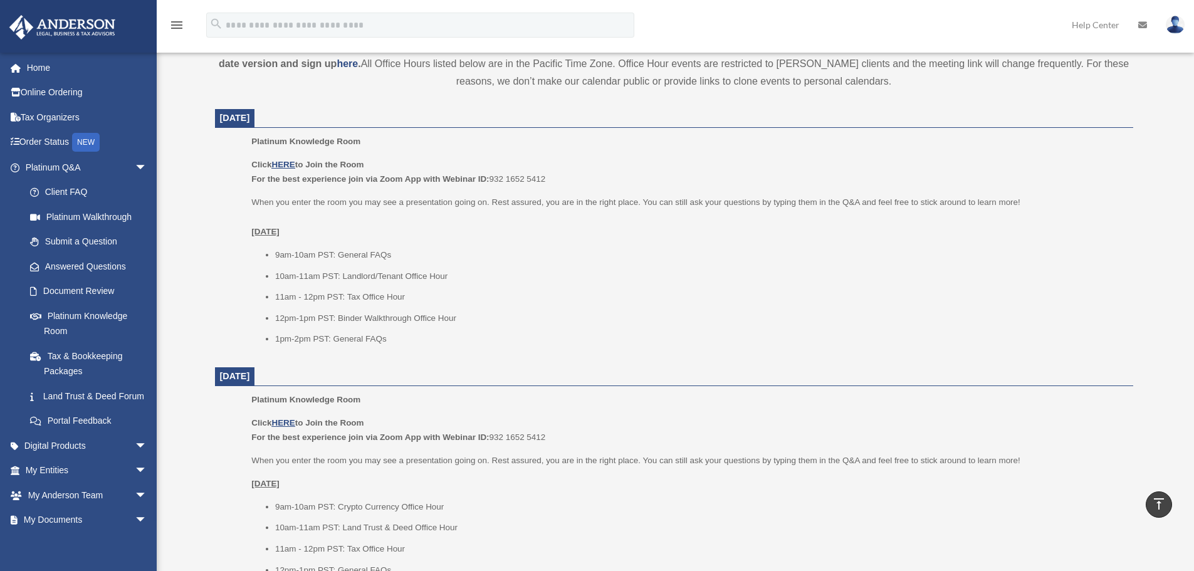
scroll to position [459, 0]
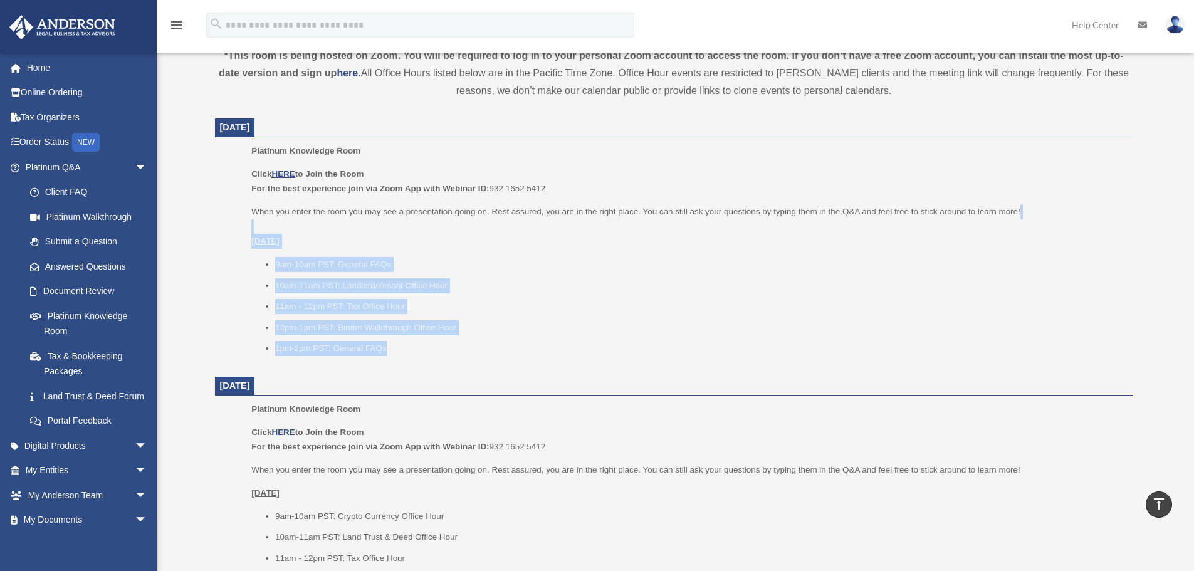
drag, startPoint x: 409, startPoint y: 348, endPoint x: 243, endPoint y: 232, distance: 202.5
click at [243, 232] on ul "Platinum Knowledge Room Click HERE to Join the Room For the best experience joi…" at bounding box center [674, 254] width 901 height 221
drag, startPoint x: 432, startPoint y: 353, endPoint x: 279, endPoint y: 263, distance: 177.9
click at [279, 263] on ul "9am-10am PST: General FAQs 10am-11am PST: Landlord/Tenant Office Hour 11am - 12…" at bounding box center [687, 306] width 872 height 99
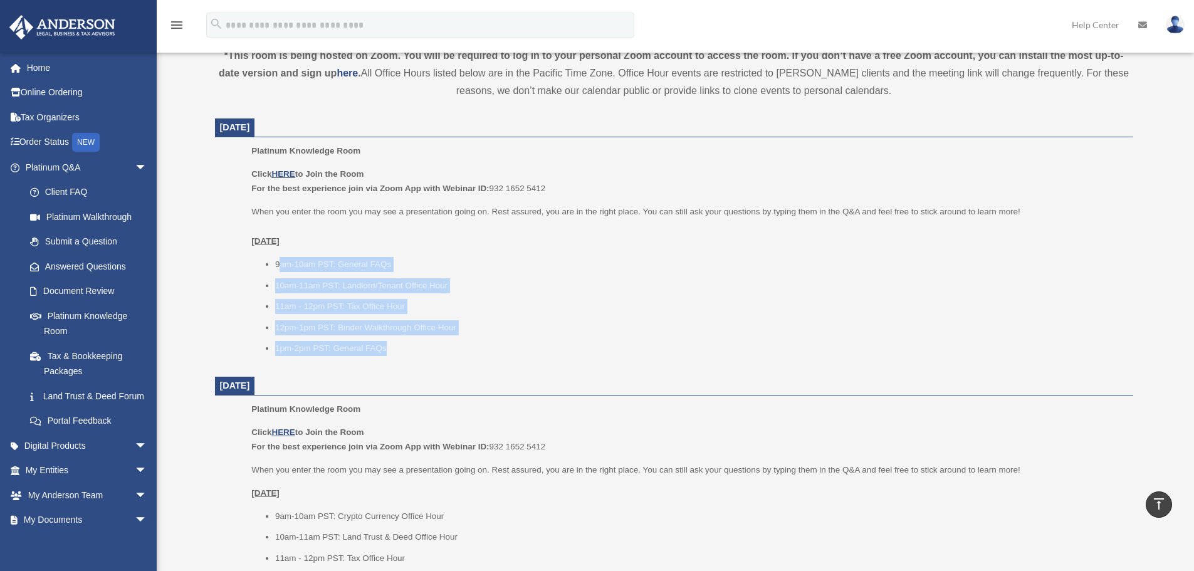
click at [413, 295] on ul "9am-10am PST: General FAQs 10am-11am PST: Landlord/Tenant Office Hour 11am - 12…" at bounding box center [687, 306] width 872 height 99
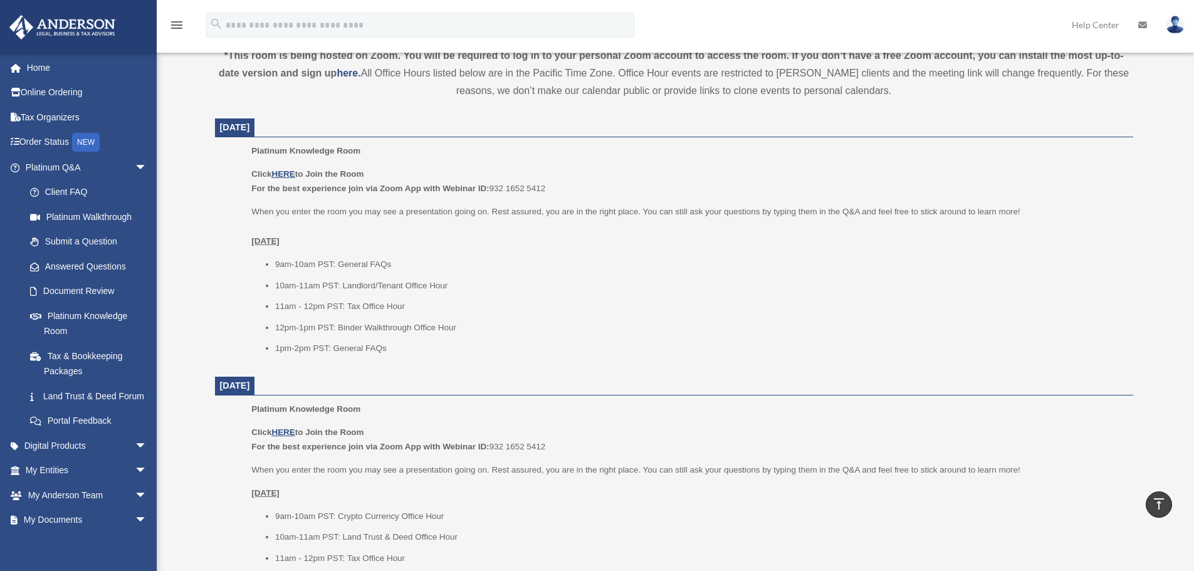
click at [413, 295] on ul "9am-10am PST: General FAQs 10am-11am PST: Landlord/Tenant Office Hour 11am - 12…" at bounding box center [687, 306] width 872 height 99
click at [380, 301] on li "11am - 12pm PST: Tax Office Hour" at bounding box center [699, 306] width 849 height 15
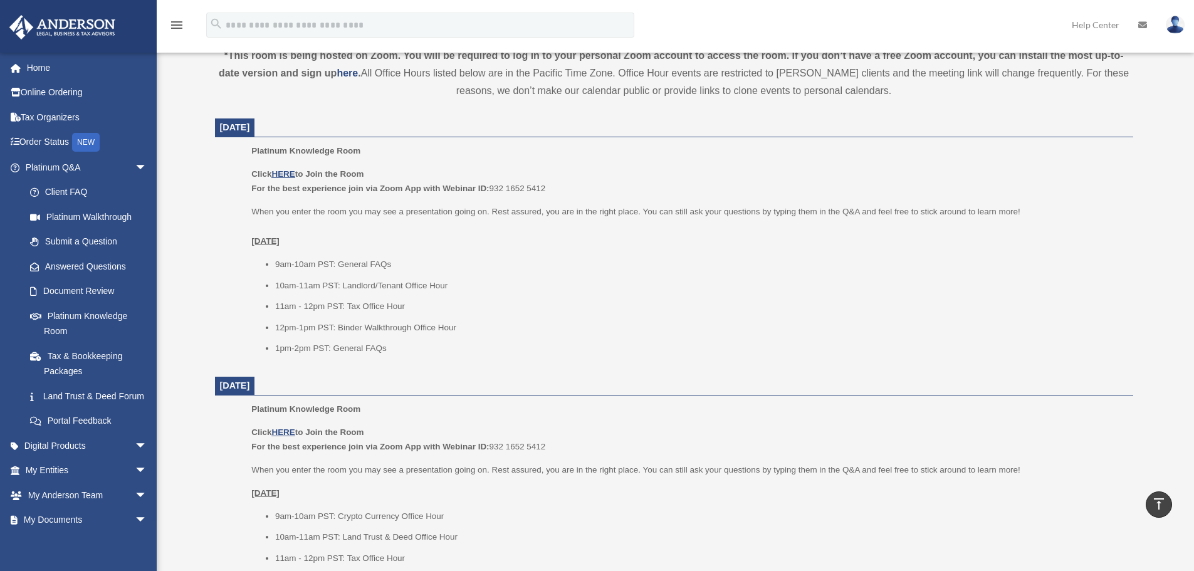
click at [342, 318] on ul "9am-10am PST: General FAQs 10am-11am PST: Landlord/Tenant Office Hour 11am - 12…" at bounding box center [687, 306] width 872 height 99
click at [363, 312] on li "11am - 12pm PST: Tax Office Hour" at bounding box center [699, 306] width 849 height 15
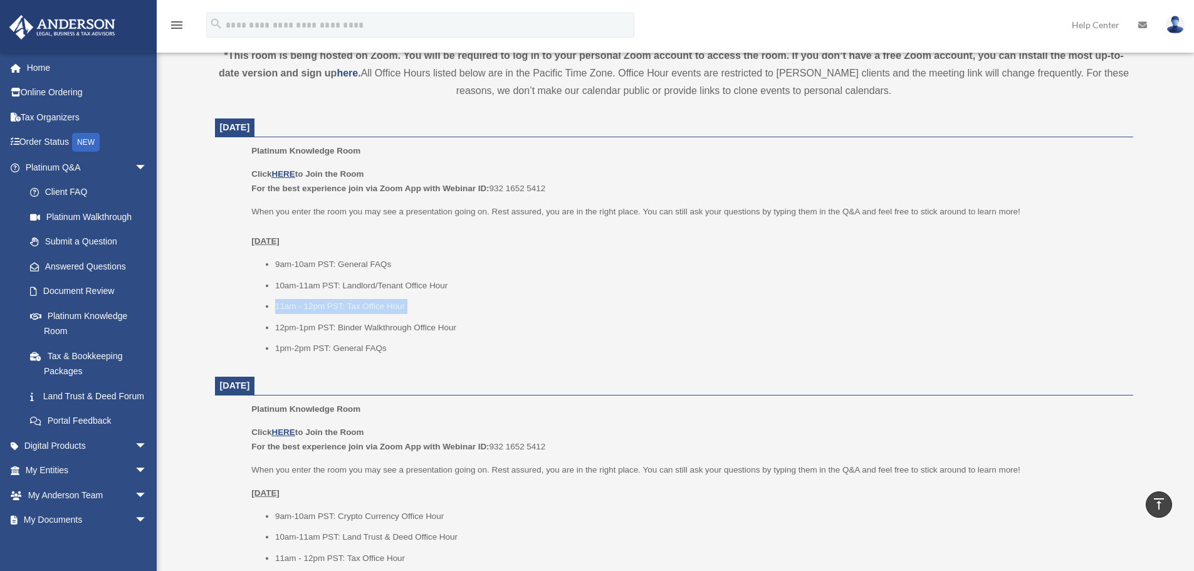
click at [340, 313] on li "11am - 12pm PST: Tax Office Hour" at bounding box center [699, 306] width 849 height 15
drag, startPoint x: 258, startPoint y: 301, endPoint x: 476, endPoint y: 301, distance: 217.5
click at [476, 301] on ul "9am-10am PST: General FAQs 10am-11am PST: Landlord/Tenant Office Hour 11am - 12…" at bounding box center [687, 306] width 872 height 99
click at [389, 298] on ul "9am-10am PST: General FAQs 10am-11am PST: Landlord/Tenant Office Hour 11am - 12…" at bounding box center [687, 306] width 872 height 99
drag, startPoint x: 447, startPoint y: 303, endPoint x: 246, endPoint y: 302, distance: 201.2
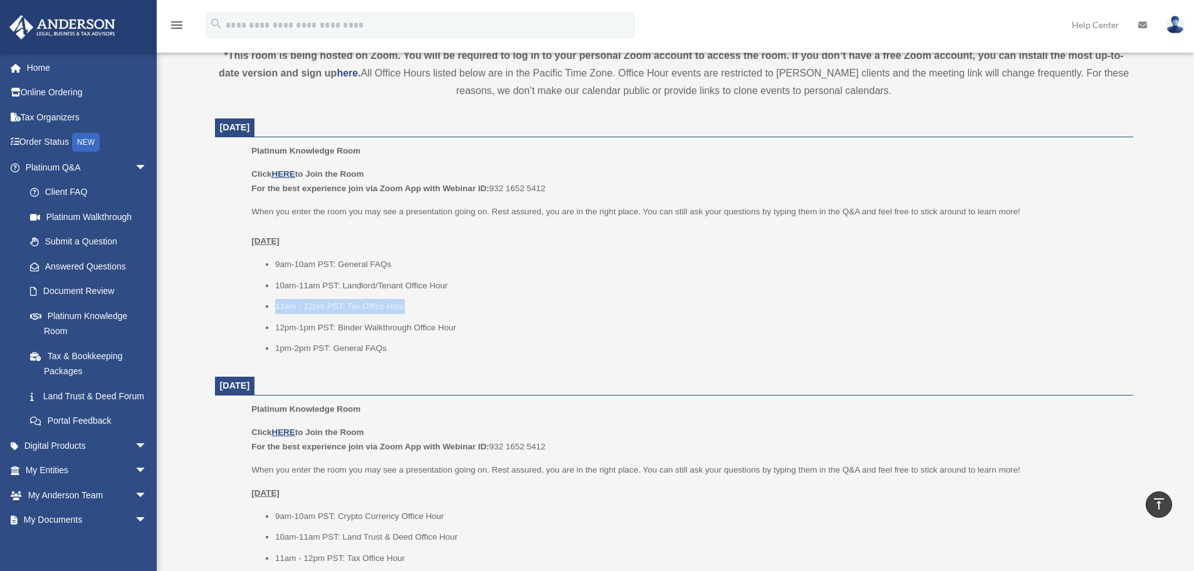
click at [246, 302] on ul "Platinum Knowledge Room Click HERE to Join the Room For the best experience joi…" at bounding box center [674, 254] width 901 height 221
click at [352, 310] on li "11am - 12pm PST: Tax Office Hour" at bounding box center [699, 306] width 849 height 15
click at [402, 313] on li "11am - 12pm PST: Tax Office Hour" at bounding box center [699, 306] width 849 height 15
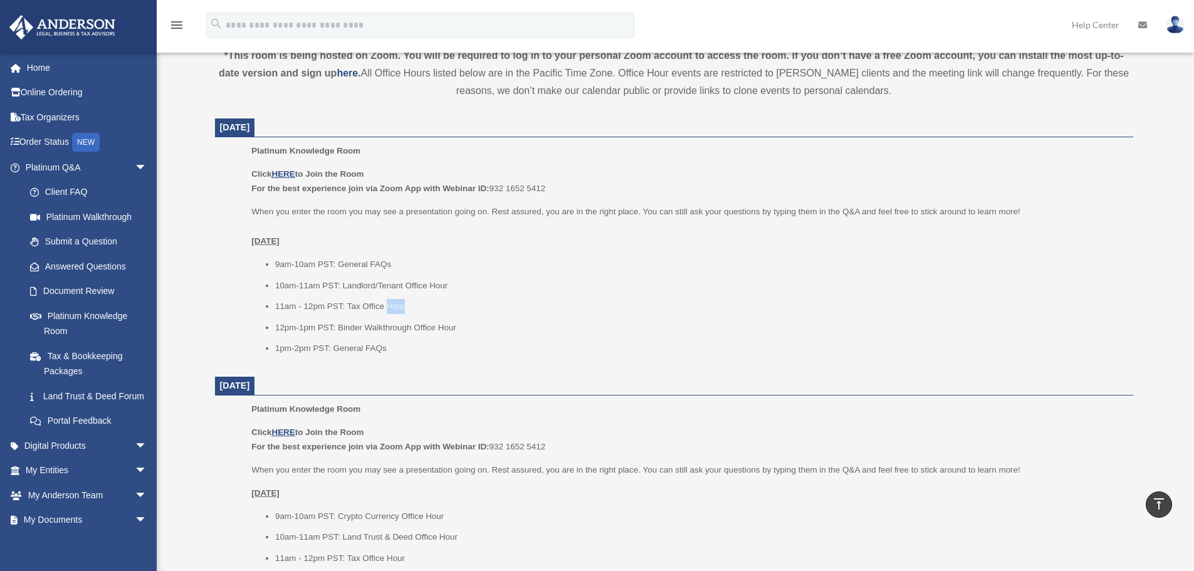
click at [402, 313] on li "11am - 12pm PST: Tax Office Hour" at bounding box center [699, 306] width 849 height 15
click at [387, 310] on li "11am - 12pm PST: Tax Office Hour" at bounding box center [699, 306] width 849 height 15
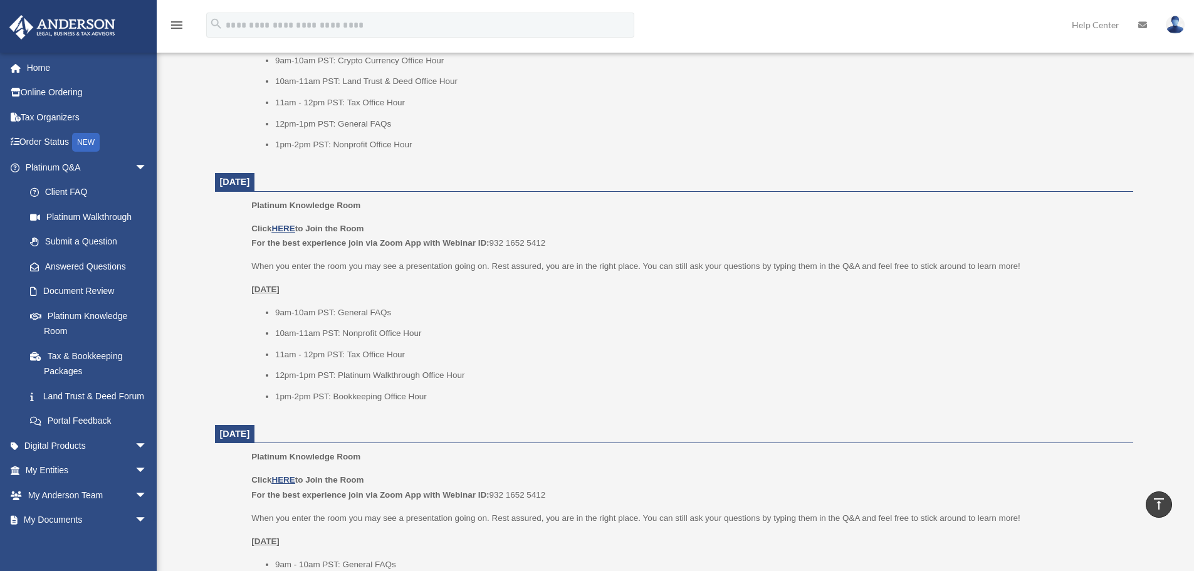
scroll to position [961, 0]
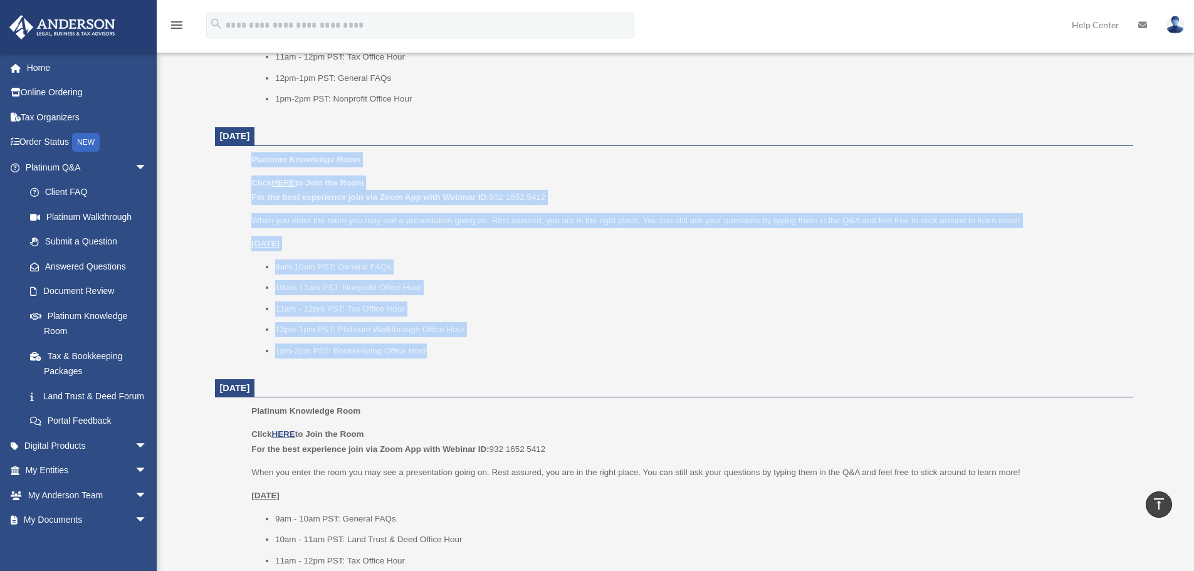
drag, startPoint x: 504, startPoint y: 361, endPoint x: 232, endPoint y: 145, distance: 347.1
click at [232, 145] on dl "September 30, 2025 Platinum Knowledge Room Click HERE to Join the Room For the …" at bounding box center [674, 243] width 918 height 1253
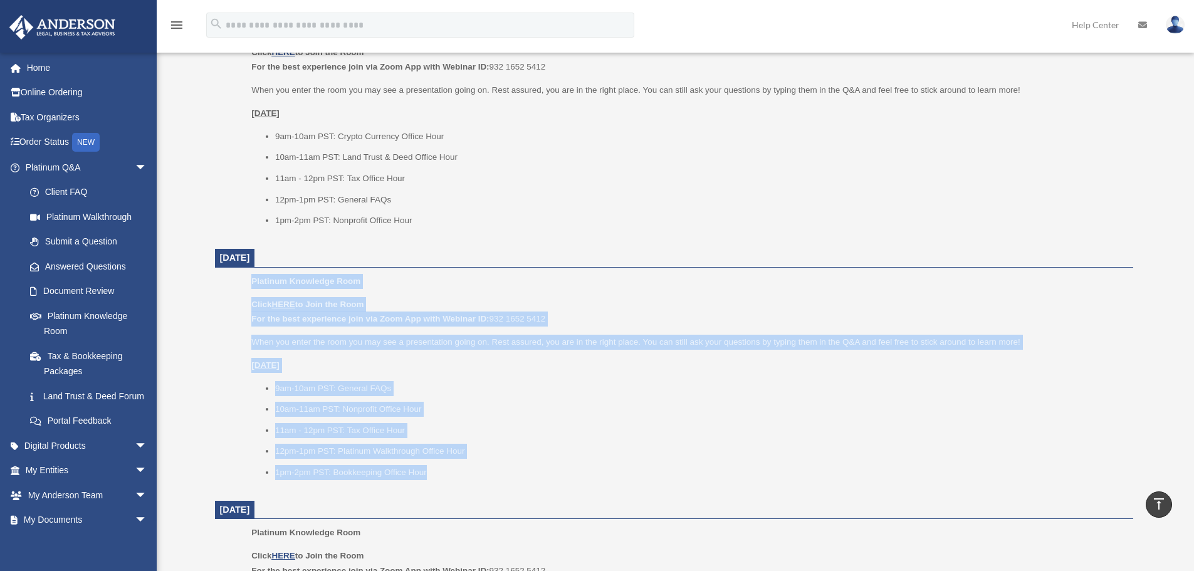
scroll to position [835, 0]
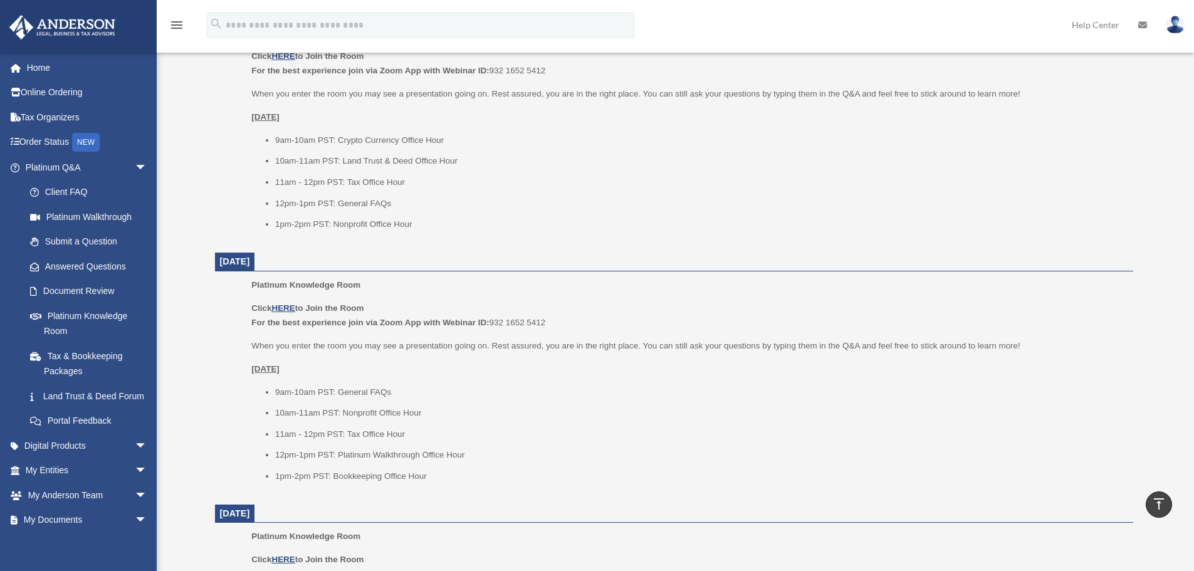
click at [330, 192] on ul "9am-10am PST: Crypto Currency Office Hour 10am-11am PST: Land Trust & Deed Offi…" at bounding box center [687, 182] width 872 height 99
click at [338, 184] on li "11am - 12pm PST: Tax Office Hour" at bounding box center [699, 182] width 849 height 15
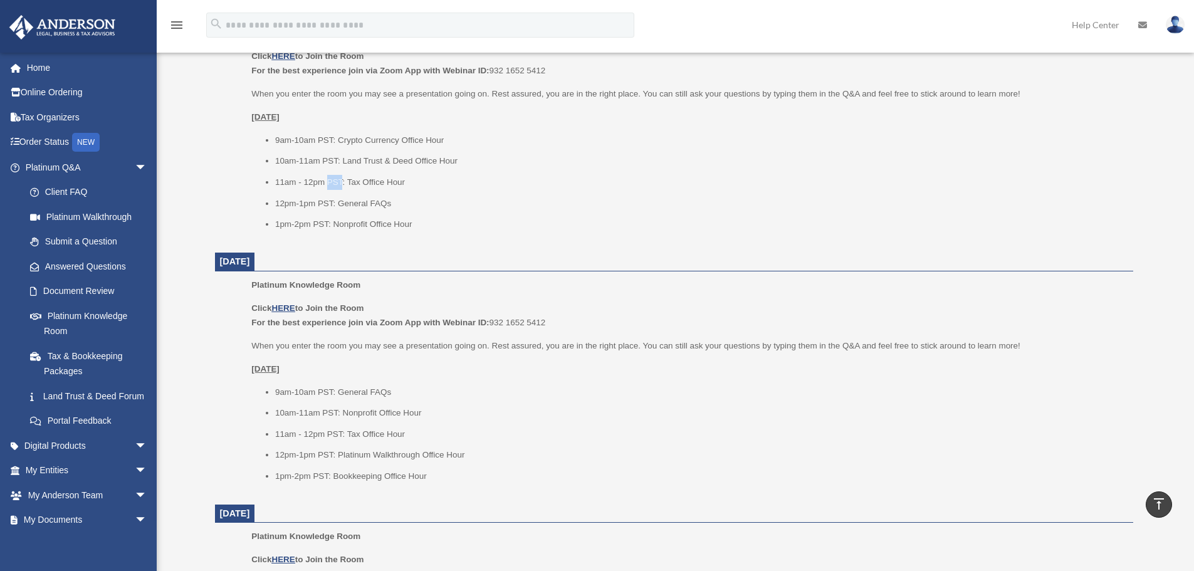
click at [338, 184] on li "11am - 12pm PST: Tax Office Hour" at bounding box center [699, 182] width 849 height 15
click at [294, 183] on li "11am - 12pm PST: Tax Office Hour" at bounding box center [699, 182] width 849 height 15
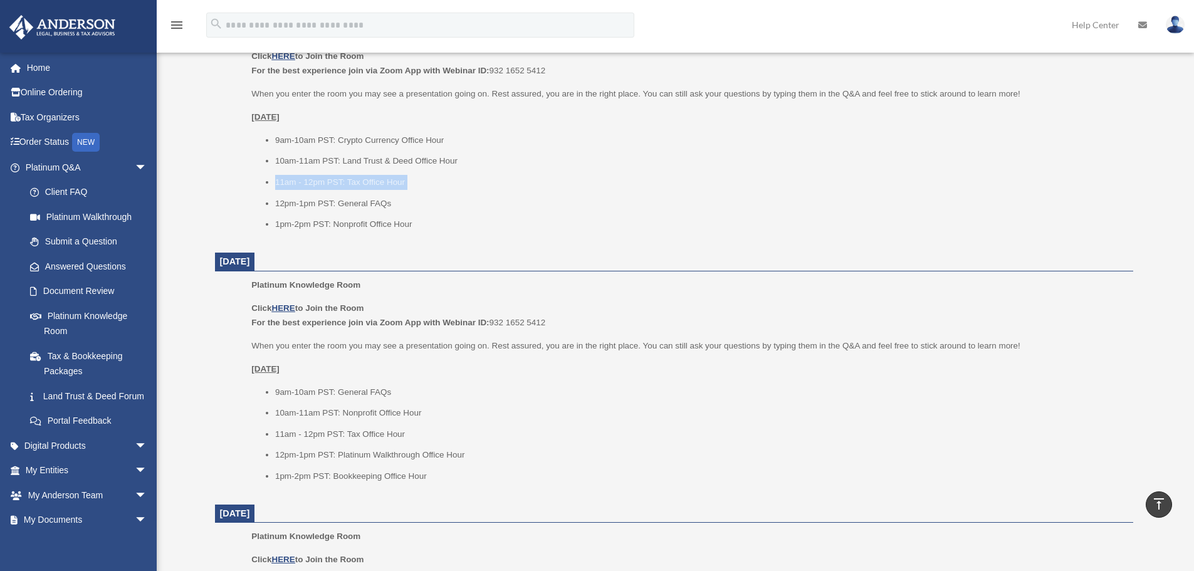
click at [363, 181] on li "11am - 12pm PST: Tax Office Hour" at bounding box center [699, 182] width 849 height 15
click at [357, 184] on li "11am - 12pm PST: Tax Office Hour" at bounding box center [699, 182] width 849 height 15
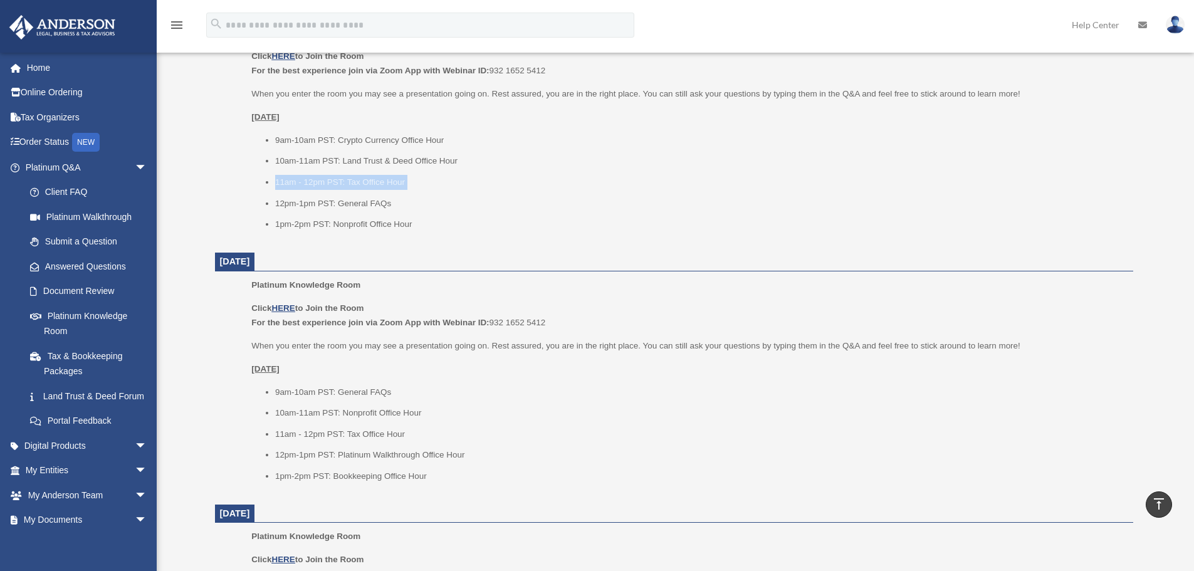
click at [357, 184] on li "11am - 12pm PST: Tax Office Hour" at bounding box center [699, 182] width 849 height 15
click at [381, 184] on li "11am - 12pm PST: Tax Office Hour" at bounding box center [699, 182] width 849 height 15
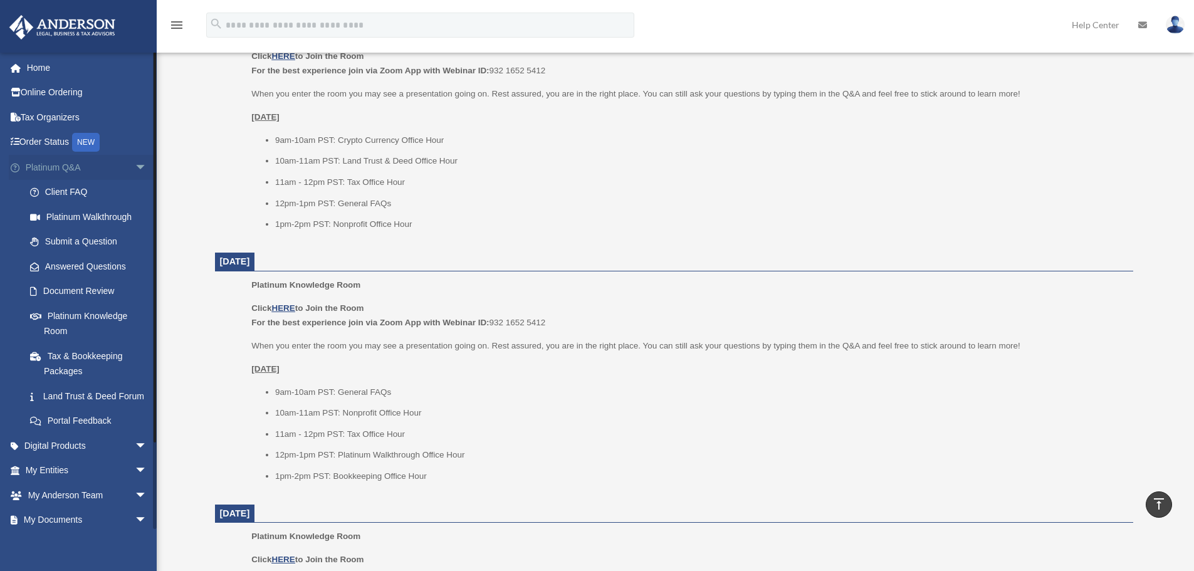
click at [135, 172] on span "arrow_drop_down" at bounding box center [147, 168] width 25 height 26
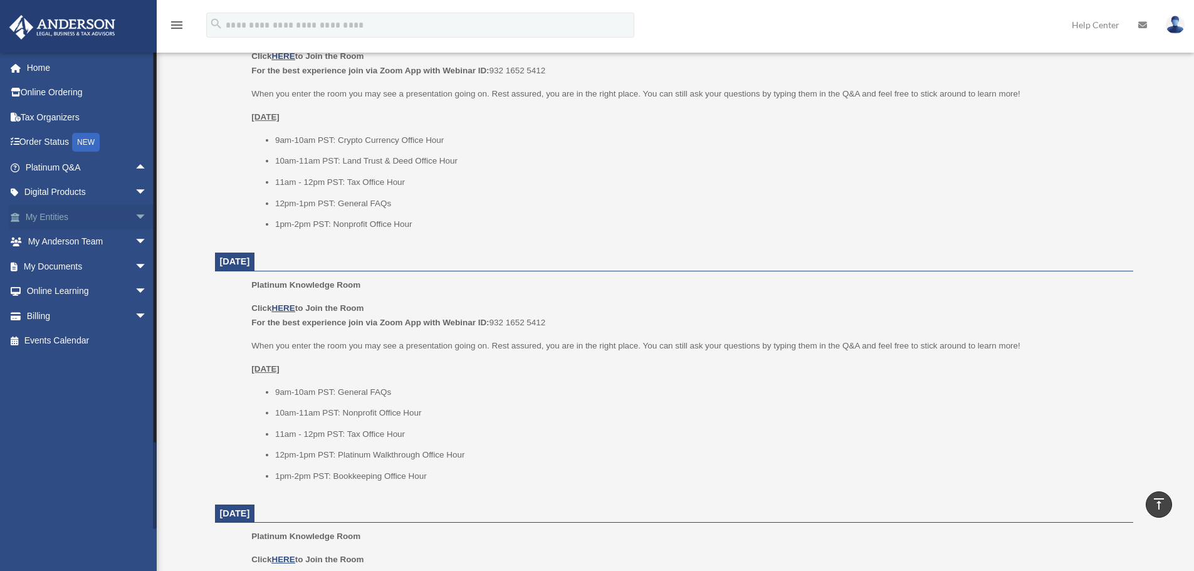
click at [135, 212] on span "arrow_drop_down" at bounding box center [147, 217] width 25 height 26
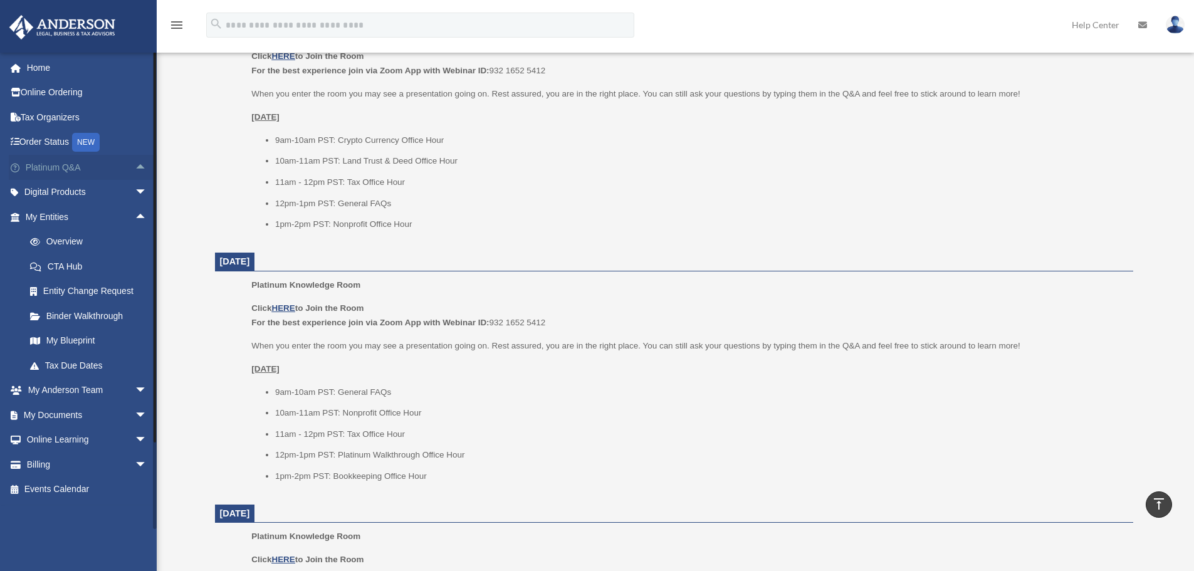
click at [135, 167] on span "arrow_drop_up" at bounding box center [147, 168] width 25 height 26
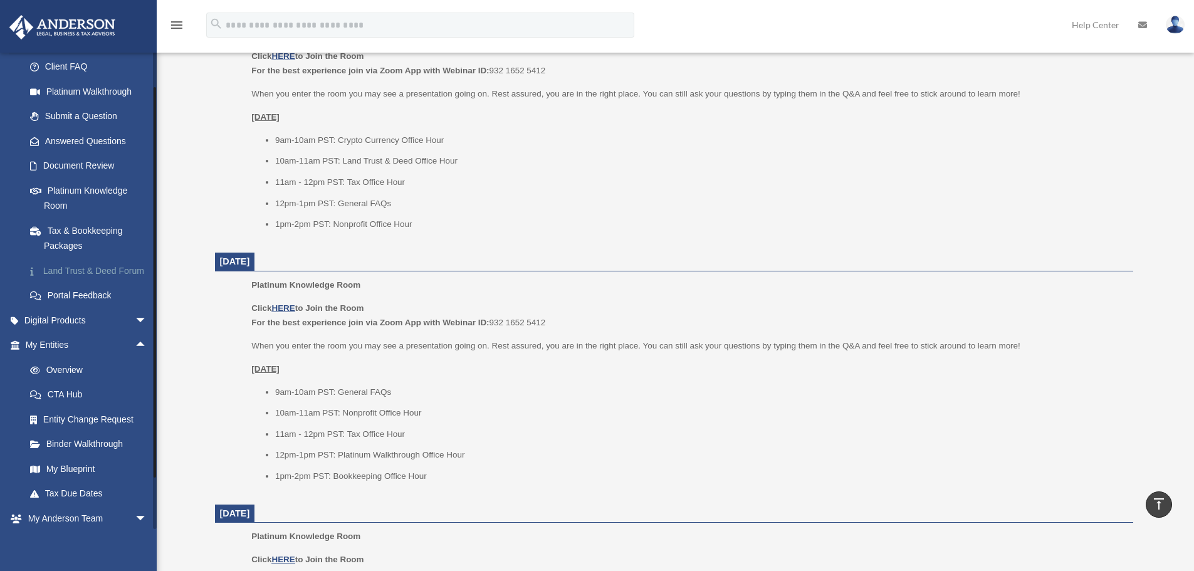
scroll to position [0, 0]
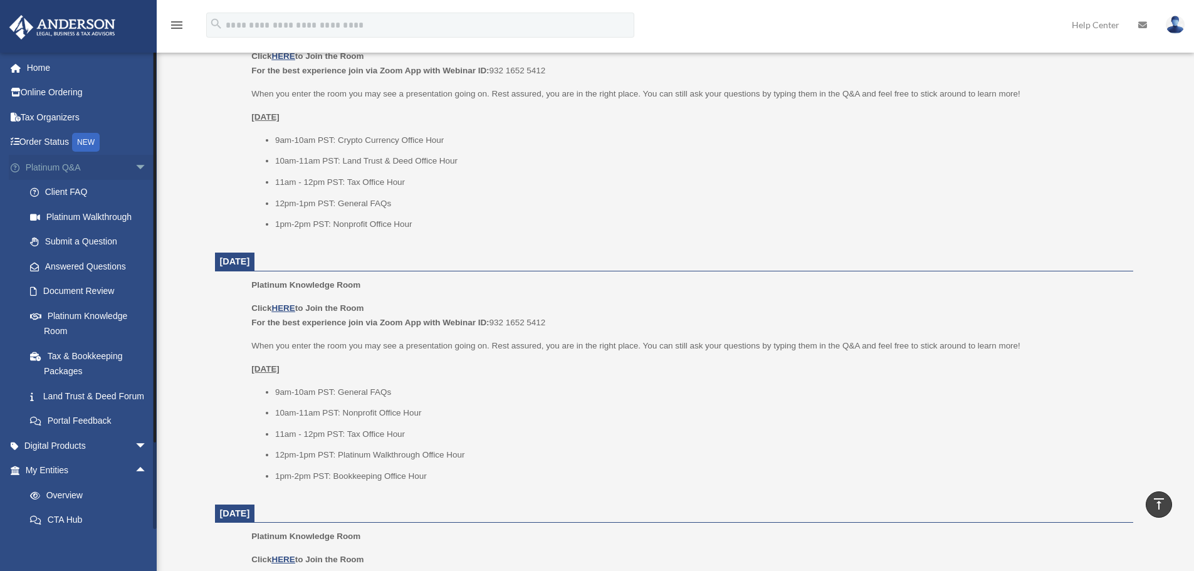
click at [136, 166] on span "arrow_drop_down" at bounding box center [147, 168] width 25 height 26
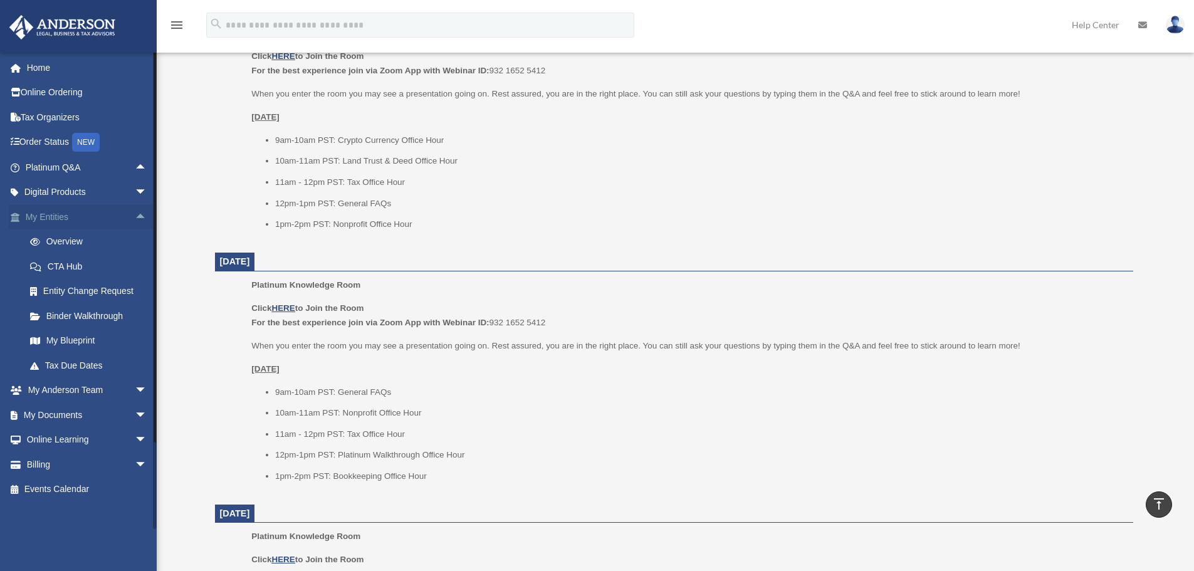
click at [135, 217] on span "arrow_drop_up" at bounding box center [147, 217] width 25 height 26
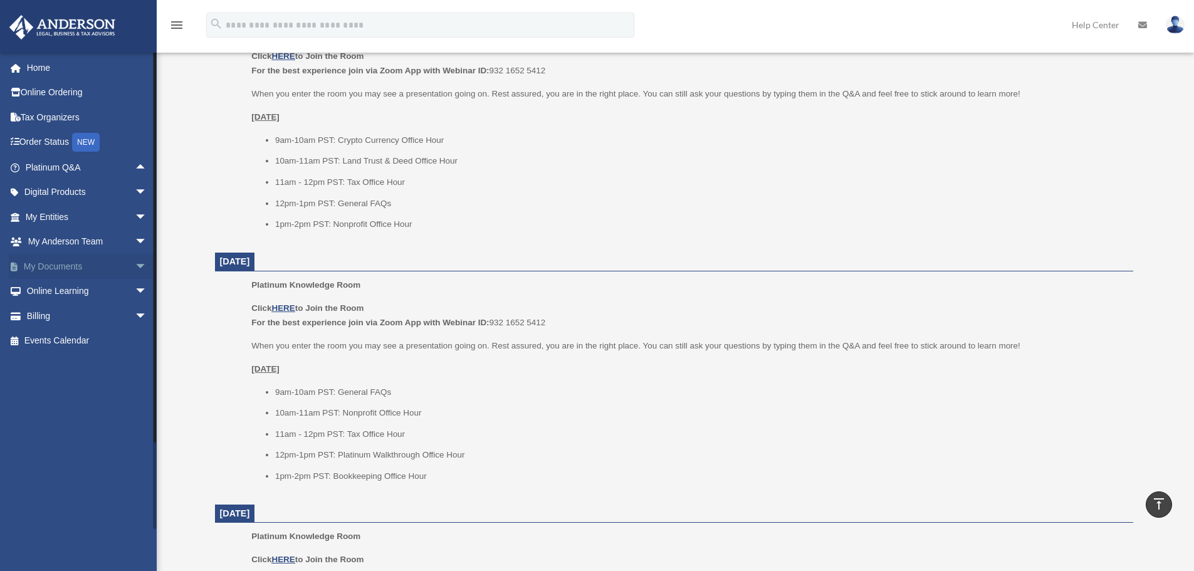
click at [135, 262] on span "arrow_drop_down" at bounding box center [147, 267] width 25 height 26
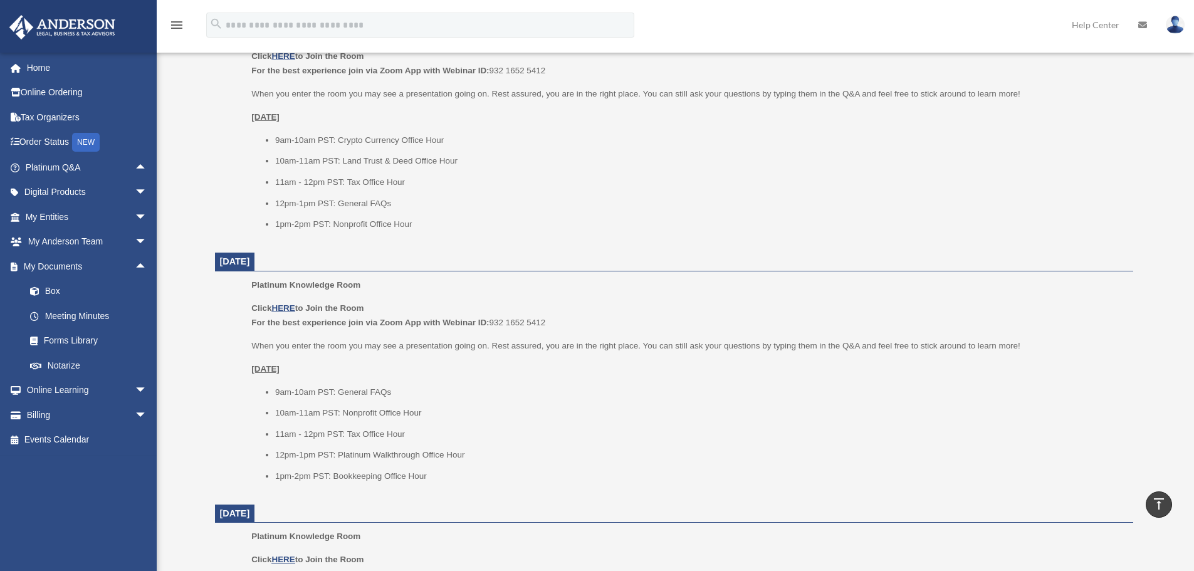
click at [246, 262] on span "October 2, 2025" at bounding box center [235, 261] width 30 height 10
click at [232, 261] on span "October 2, 2025" at bounding box center [235, 261] width 30 height 10
drag, startPoint x: 222, startPoint y: 261, endPoint x: 289, endPoint y: 259, distance: 66.5
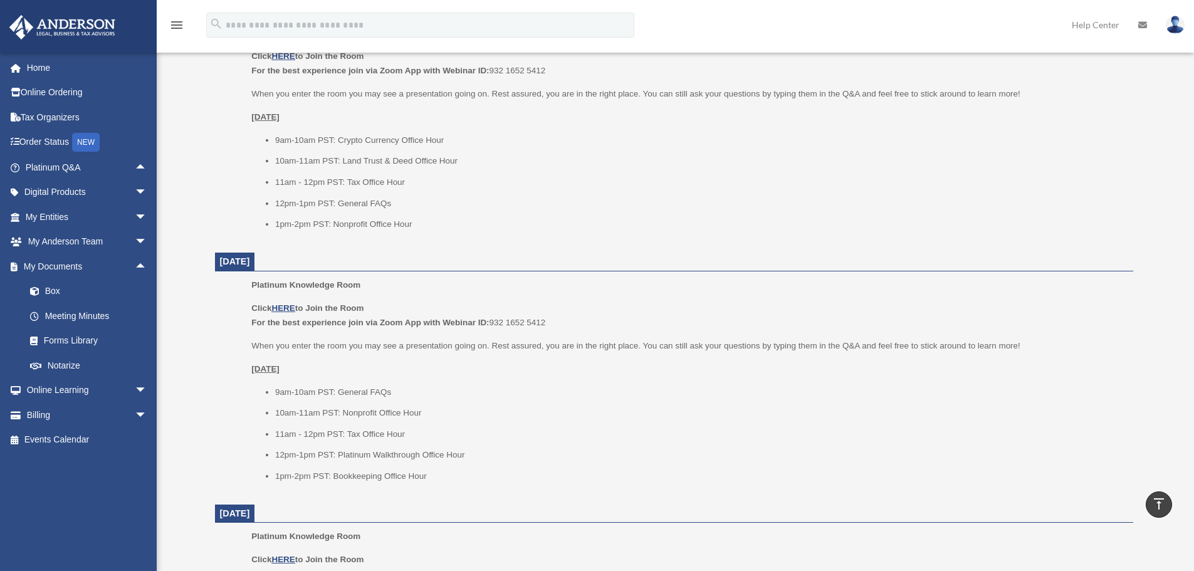
click at [255, 259] on span "October 2, 2025" at bounding box center [235, 262] width 40 height 18
click at [250, 259] on span "October 2, 2025" at bounding box center [235, 261] width 30 height 10
click at [222, 264] on span "October 2, 2025" at bounding box center [235, 261] width 30 height 10
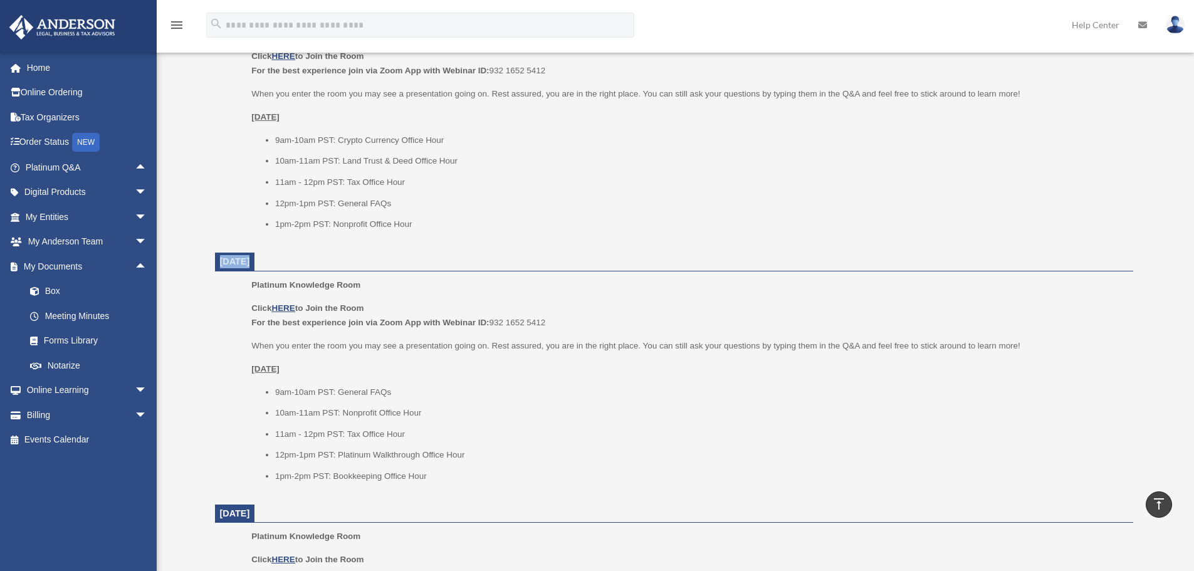
click at [222, 264] on span "October 2, 2025" at bounding box center [235, 261] width 30 height 10
click at [250, 264] on span "October 2, 2025" at bounding box center [235, 261] width 30 height 10
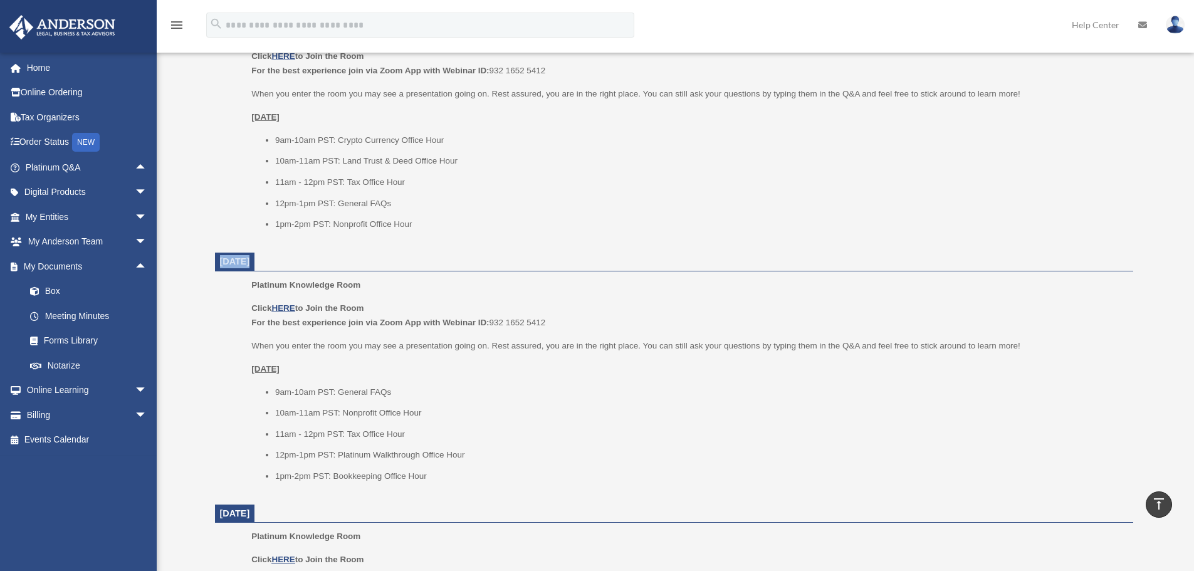
click at [238, 264] on span "October 2, 2025" at bounding box center [235, 261] width 30 height 10
click at [250, 262] on span "October 2, 2025" at bounding box center [235, 261] width 30 height 10
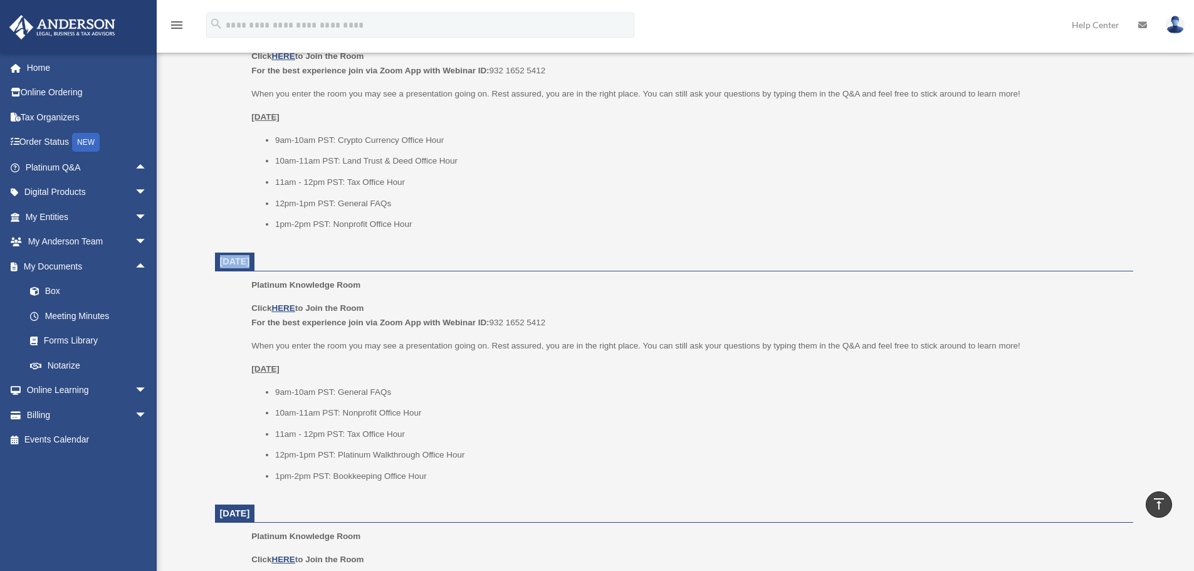
click at [250, 262] on span "October 2, 2025" at bounding box center [235, 261] width 30 height 10
click at [241, 261] on span "October 2, 2025" at bounding box center [235, 261] width 30 height 10
click at [250, 261] on span "October 2, 2025" at bounding box center [235, 261] width 30 height 10
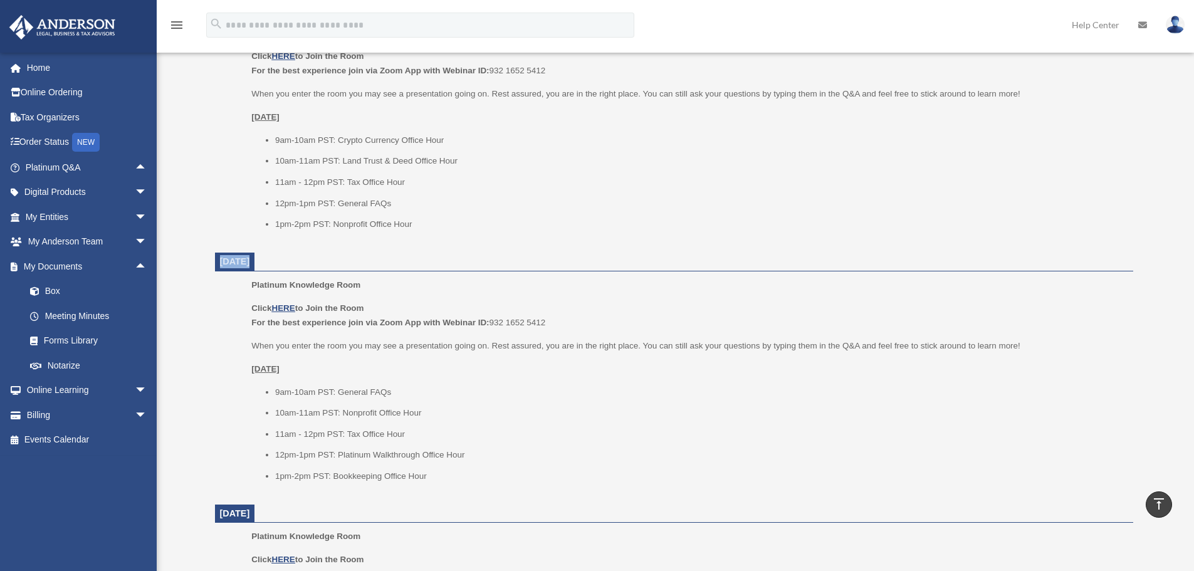
click at [250, 261] on span "October 2, 2025" at bounding box center [235, 261] width 30 height 10
click at [222, 261] on span "October 2, 2025" at bounding box center [235, 261] width 30 height 10
click at [112, 285] on link "Box" at bounding box center [92, 291] width 149 height 25
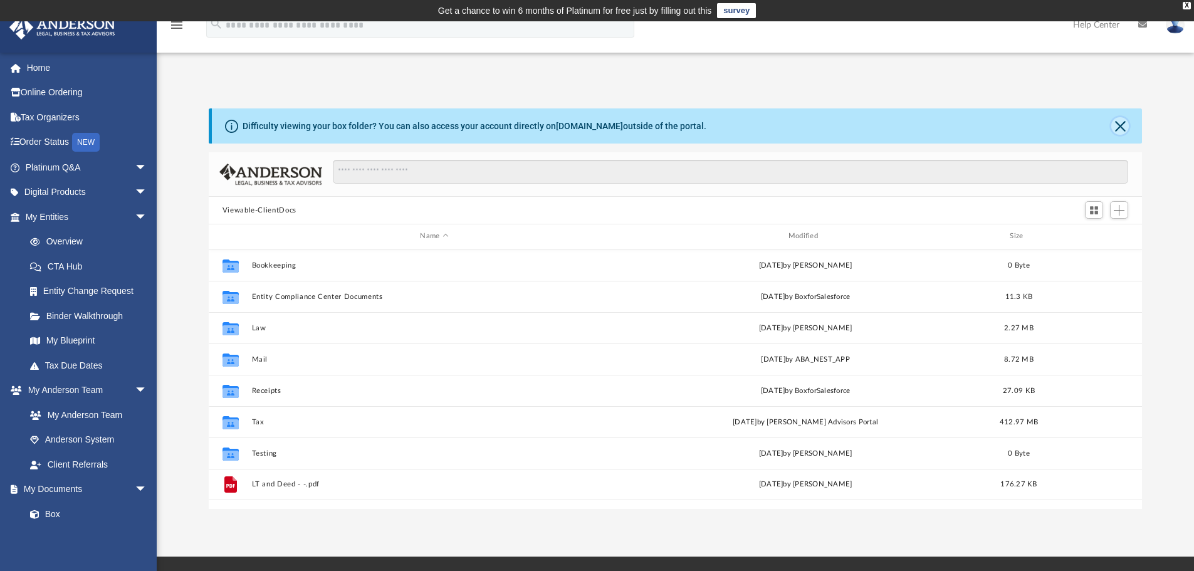
click at [1118, 123] on button "Close" at bounding box center [1120, 126] width 18 height 18
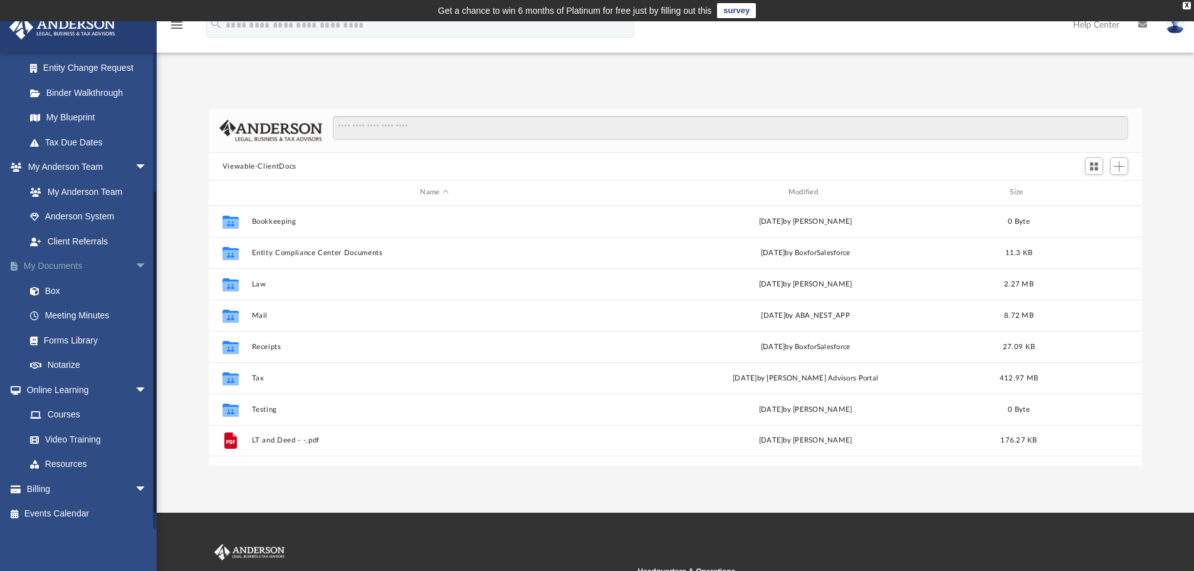
scroll to position [98, 0]
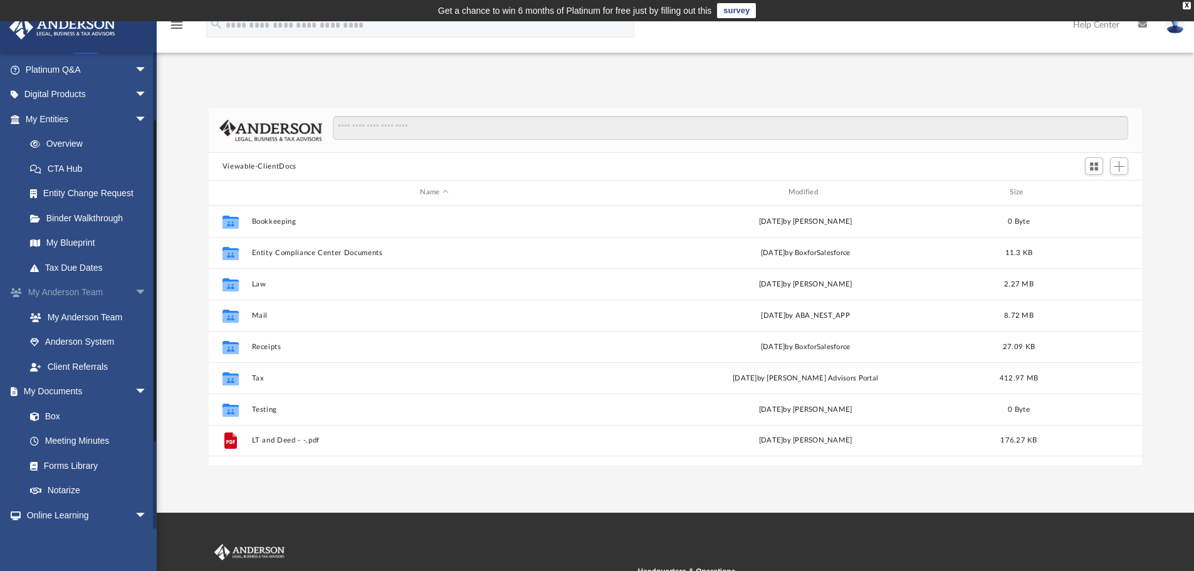
click at [135, 296] on span "arrow_drop_down" at bounding box center [147, 293] width 25 height 26
click at [135, 118] on span "arrow_drop_down" at bounding box center [147, 120] width 25 height 26
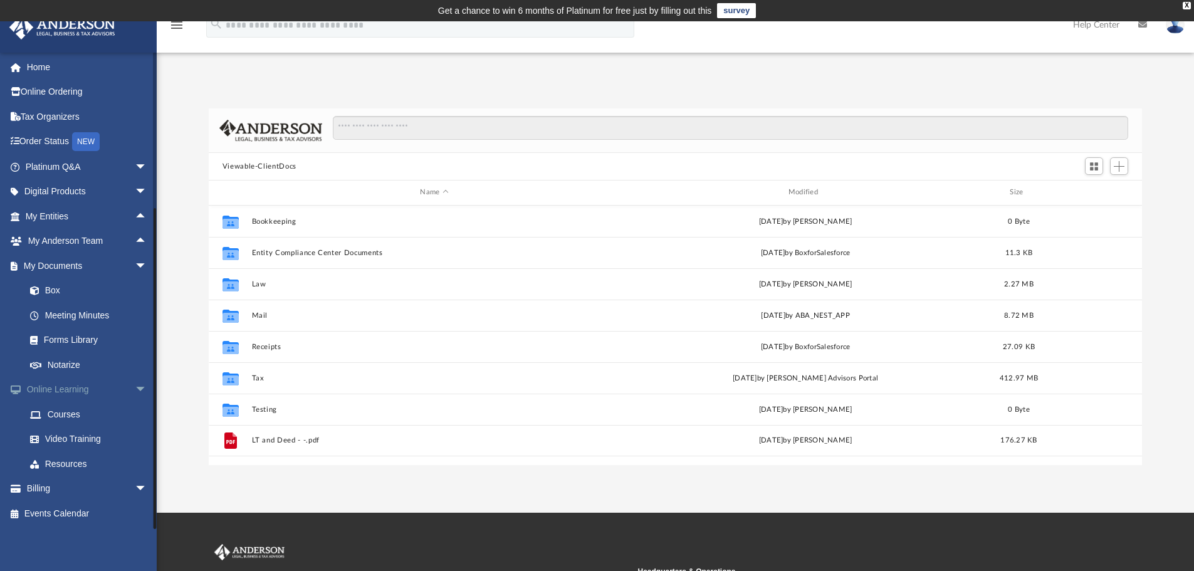
click at [135, 384] on span "arrow_drop_down" at bounding box center [147, 390] width 25 height 26
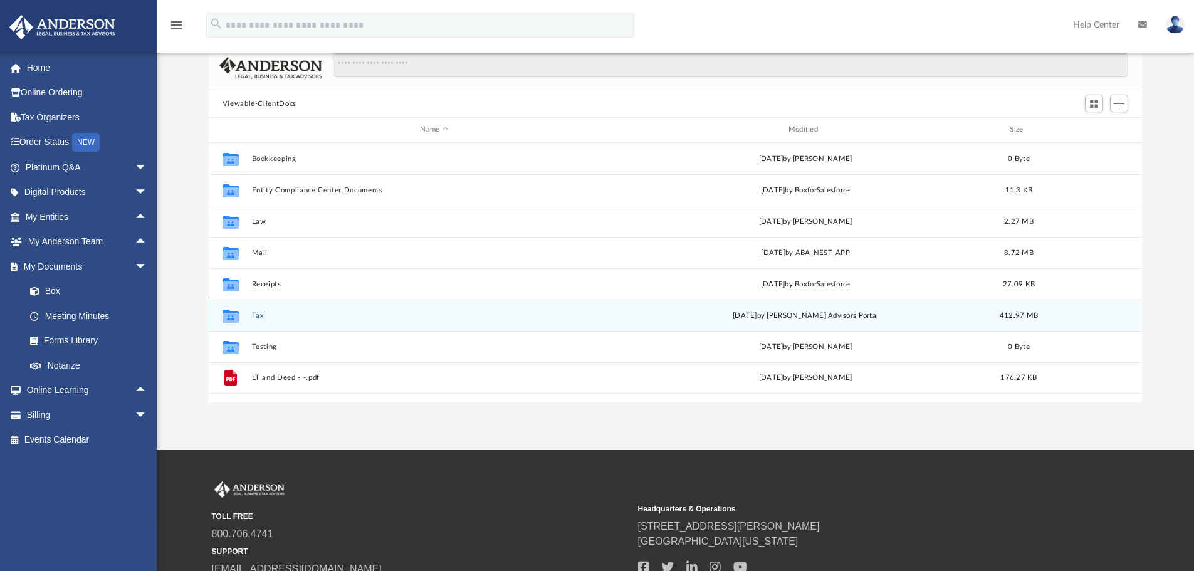
scroll to position [0, 0]
